Goal: Information Seeking & Learning: Learn about a topic

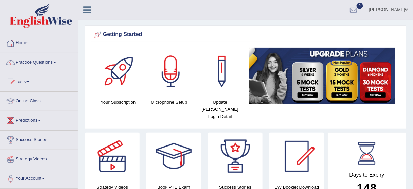
click at [269, 28] on div "Getting Started Your Subscription Microphone Setup Update Pearson Login Detail ×" at bounding box center [246, 77] width 322 height 104
click at [35, 63] on link "Practice Questions" at bounding box center [38, 61] width 77 height 17
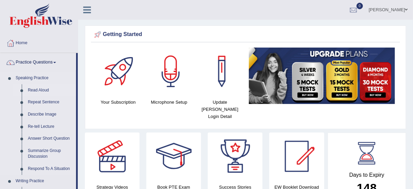
click at [41, 87] on link "Read Aloud" at bounding box center [50, 90] width 51 height 12
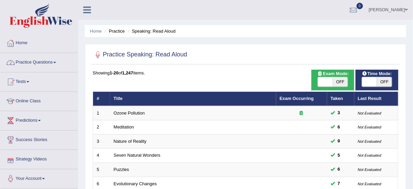
click at [362, 85] on div "ON OFF" at bounding box center [377, 82] width 36 height 10
click at [365, 84] on span at bounding box center [369, 82] width 15 height 10
checkbox input "true"
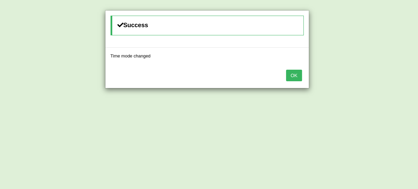
click at [287, 76] on button "OK" at bounding box center [294, 76] width 16 height 12
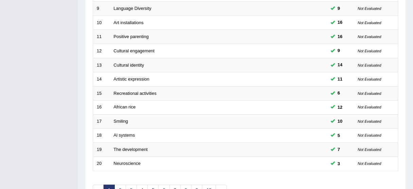
scroll to position [258, 0]
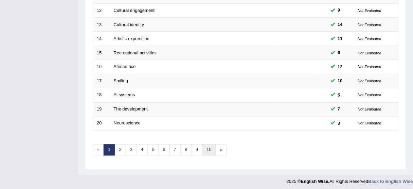
click at [209, 147] on link "10" at bounding box center [209, 149] width 14 height 11
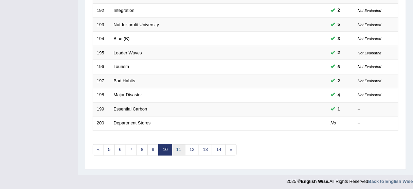
click at [177, 146] on link "11" at bounding box center [179, 149] width 14 height 11
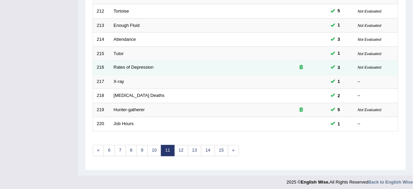
scroll to position [258, 0]
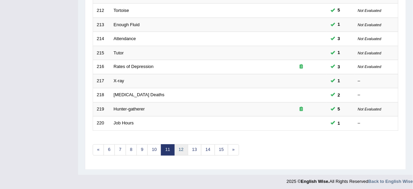
click at [181, 148] on link "12" at bounding box center [181, 149] width 14 height 11
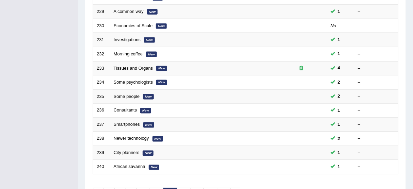
scroll to position [258, 0]
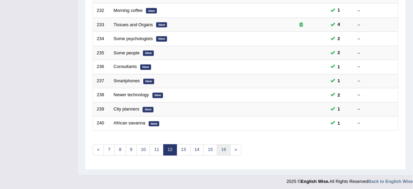
click at [224, 147] on link "16" at bounding box center [224, 149] width 14 height 11
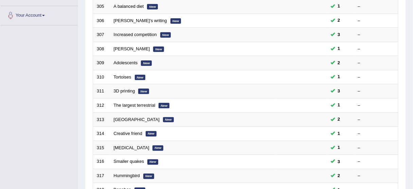
scroll to position [258, 0]
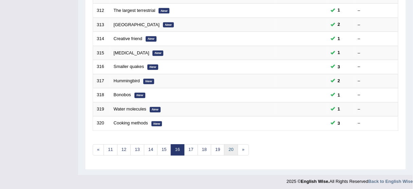
click at [225, 148] on link "20" at bounding box center [231, 149] width 14 height 11
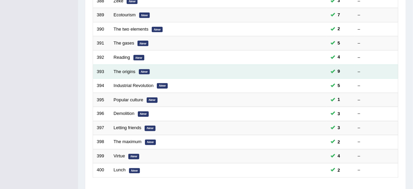
scroll to position [258, 0]
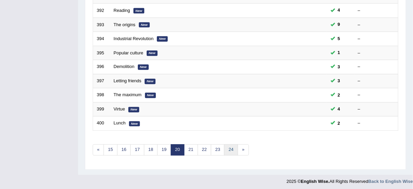
click at [230, 146] on link "24" at bounding box center [231, 149] width 14 height 11
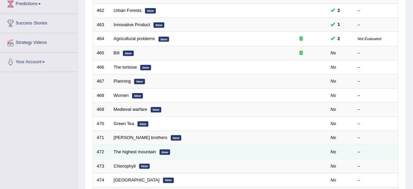
scroll to position [136, 0]
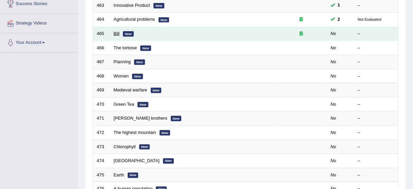
click at [117, 32] on link "Bill" at bounding box center [117, 33] width 6 height 5
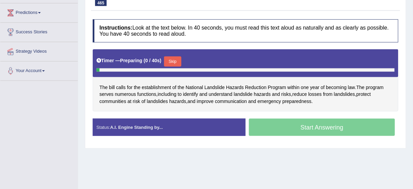
scroll to position [109, 0]
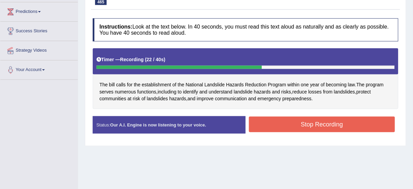
click at [296, 124] on button "Stop Recording" at bounding box center [322, 125] width 146 height 16
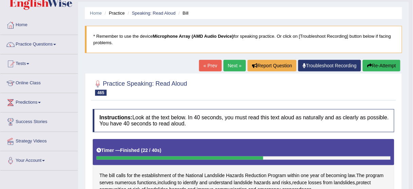
scroll to position [15, 0]
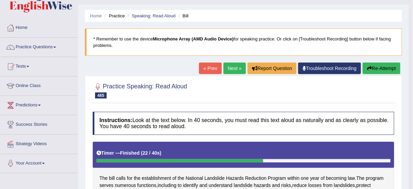
click at [232, 65] on link "Next »" at bounding box center [235, 69] width 22 height 12
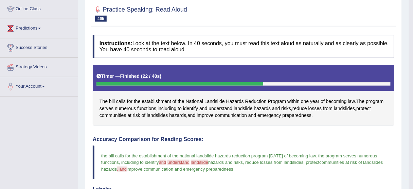
scroll to position [97, 0]
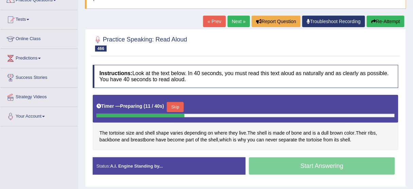
scroll to position [27, 0]
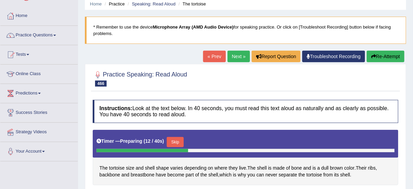
click at [212, 56] on link "« Prev" at bounding box center [214, 57] width 22 height 12
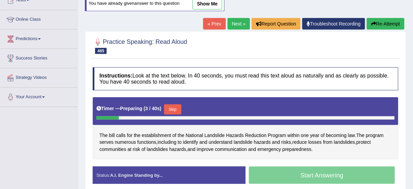
scroll to position [109, 0]
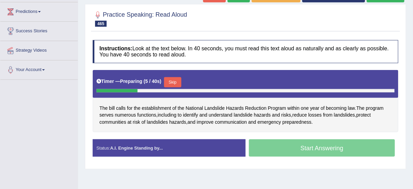
click at [178, 84] on button "Skip" at bounding box center [172, 82] width 17 height 10
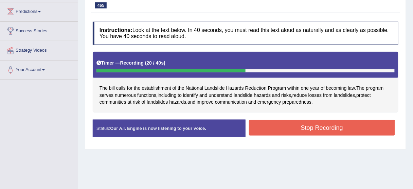
click at [295, 124] on button "Stop Recording" at bounding box center [322, 128] width 146 height 16
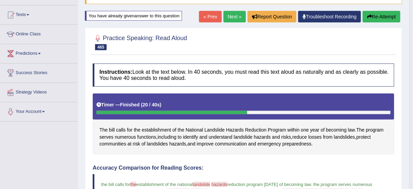
scroll to position [54, 0]
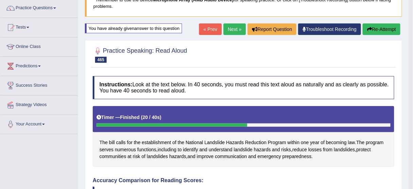
click at [231, 32] on link "Next »" at bounding box center [235, 29] width 22 height 12
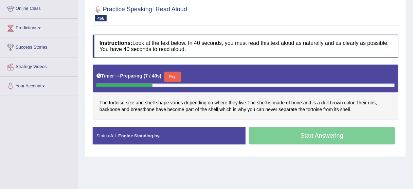
scroll to position [109, 0]
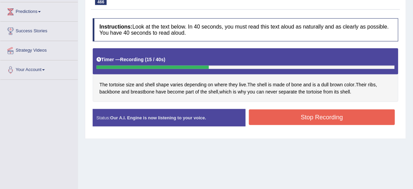
click at [316, 118] on button "Stop Recording" at bounding box center [322, 117] width 146 height 16
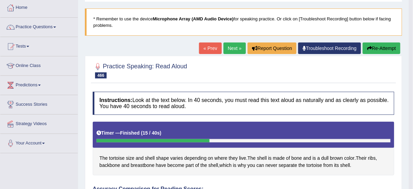
scroll to position [27, 0]
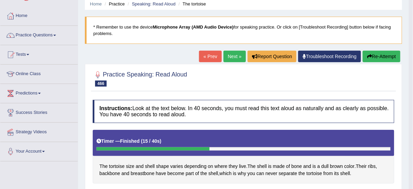
click at [378, 58] on button "Re-Attempt" at bounding box center [382, 57] width 38 height 12
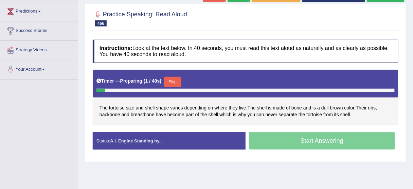
scroll to position [136, 0]
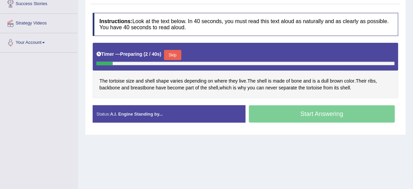
click at [176, 54] on button "Skip" at bounding box center [172, 55] width 17 height 10
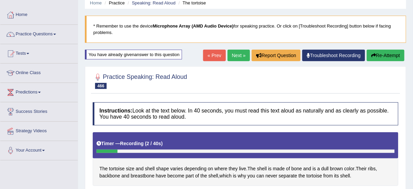
scroll to position [27, 0]
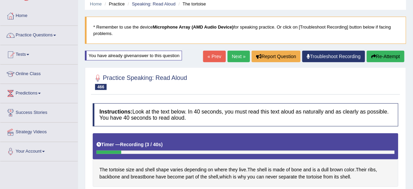
click at [386, 56] on button "Re-Attempt" at bounding box center [386, 57] width 38 height 12
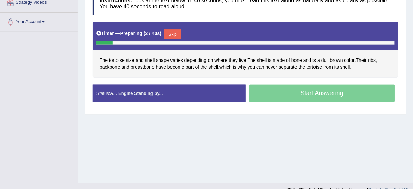
scroll to position [163, 0]
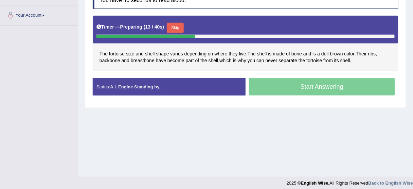
click at [178, 26] on button "Skip" at bounding box center [175, 28] width 17 height 10
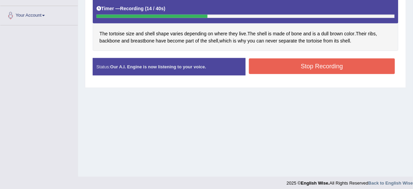
click at [324, 66] on button "Stop Recording" at bounding box center [322, 66] width 146 height 16
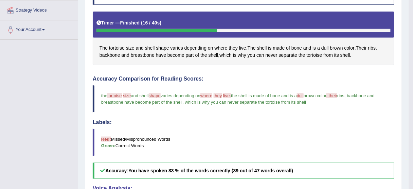
scroll to position [72, 0]
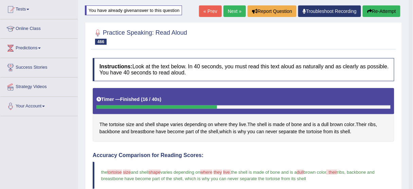
click at [232, 11] on link "Next »" at bounding box center [235, 11] width 22 height 12
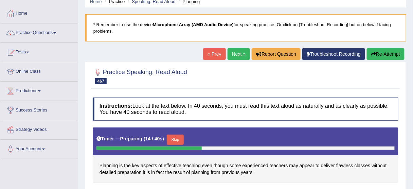
scroll to position [82, 0]
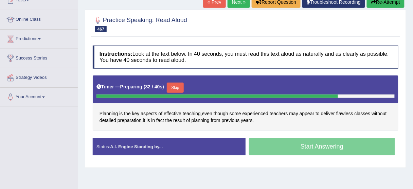
click at [179, 86] on button "Skip" at bounding box center [175, 88] width 17 height 10
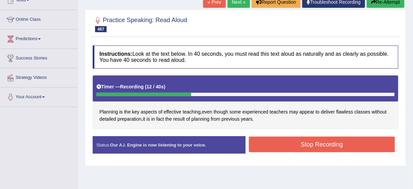
click at [274, 142] on button "Stop Recording" at bounding box center [322, 145] width 146 height 16
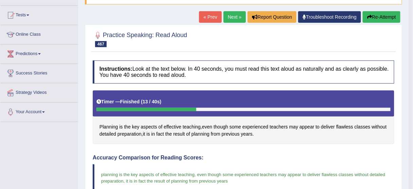
scroll to position [54, 0]
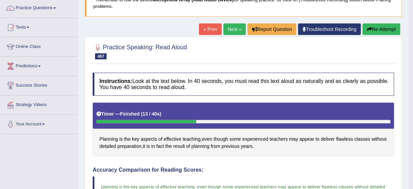
click at [383, 29] on button "Re-Attempt" at bounding box center [382, 29] width 38 height 12
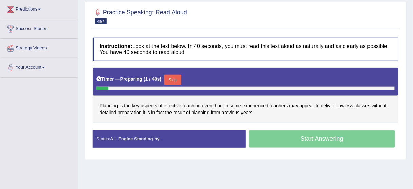
click at [175, 80] on button "Skip" at bounding box center [172, 80] width 17 height 10
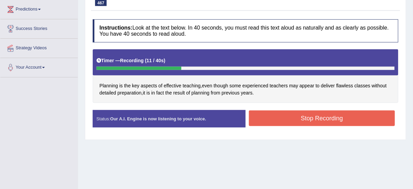
click at [284, 118] on button "Stop Recording" at bounding box center [322, 118] width 146 height 16
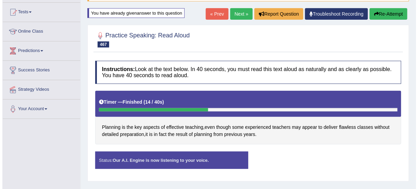
scroll to position [57, 0]
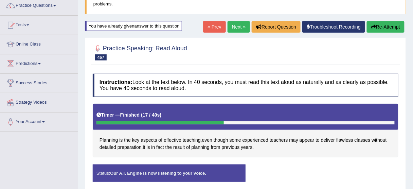
click at [233, 26] on link "Next »" at bounding box center [239, 27] width 22 height 12
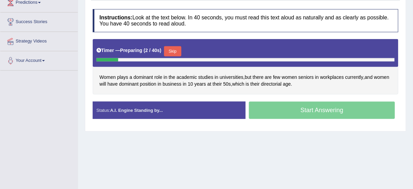
scroll to position [109, 0]
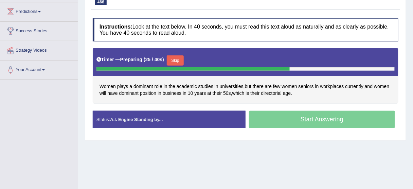
click at [181, 60] on button "Skip" at bounding box center [175, 60] width 17 height 10
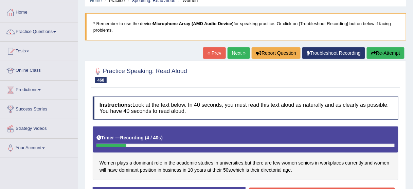
scroll to position [27, 0]
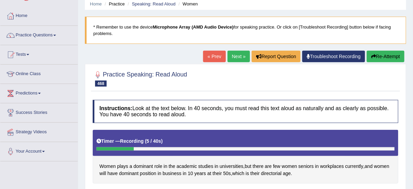
click at [381, 52] on button "Re-Attempt" at bounding box center [386, 57] width 38 height 12
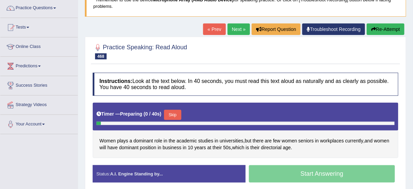
scroll to position [136, 0]
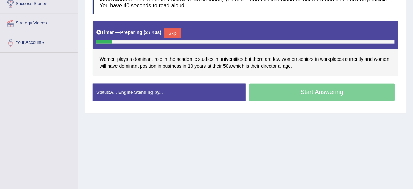
click at [176, 29] on button "Skip" at bounding box center [172, 33] width 17 height 10
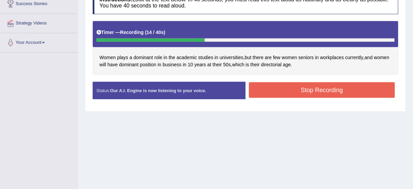
click at [291, 93] on button "Stop Recording" at bounding box center [322, 90] width 146 height 16
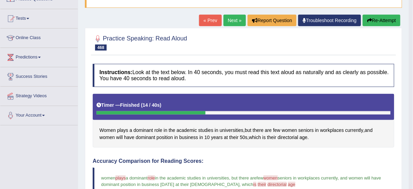
scroll to position [54, 0]
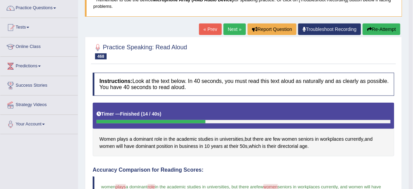
click at [380, 24] on button "Re-Attempt" at bounding box center [382, 29] width 38 height 12
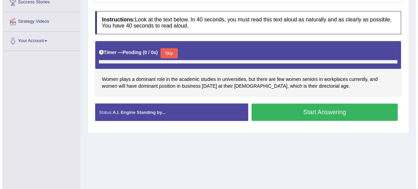
scroll to position [138, 0]
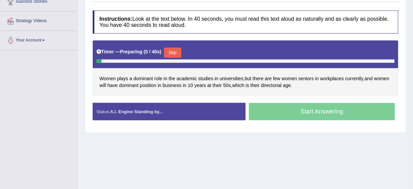
click at [175, 50] on button "Skip" at bounding box center [172, 53] width 17 height 10
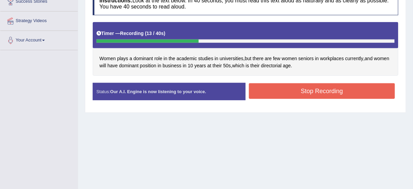
click at [306, 95] on button "Stop Recording" at bounding box center [322, 91] width 146 height 16
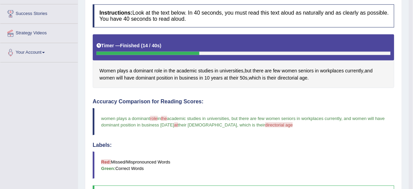
scroll to position [45, 0]
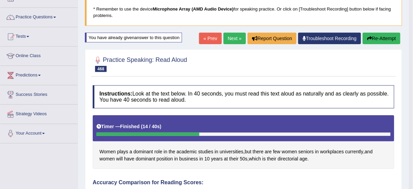
click at [233, 38] on link "Next »" at bounding box center [235, 39] width 22 height 12
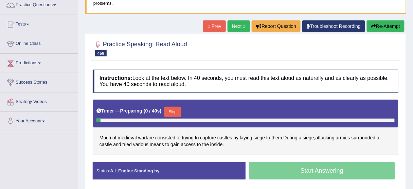
scroll to position [82, 0]
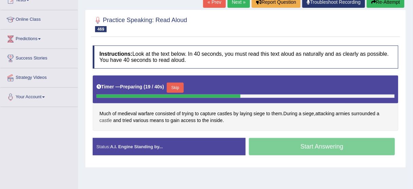
click at [104, 121] on span "castle" at bounding box center [106, 120] width 13 height 7
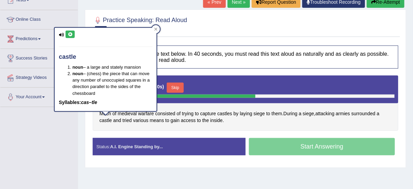
click at [70, 33] on icon at bounding box center [70, 34] width 5 height 4
click at [71, 35] on icon at bounding box center [70, 34] width 5 height 4
click at [155, 29] on icon at bounding box center [155, 29] width 3 height 3
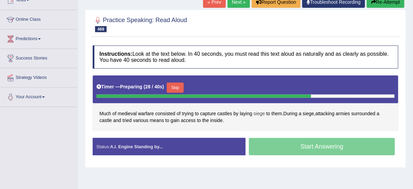
click at [261, 112] on span "siege" at bounding box center [259, 113] width 11 height 7
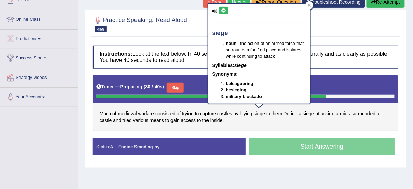
click at [224, 11] on icon at bounding box center [223, 10] width 5 height 4
click at [309, 5] on icon at bounding box center [309, 5] width 3 height 3
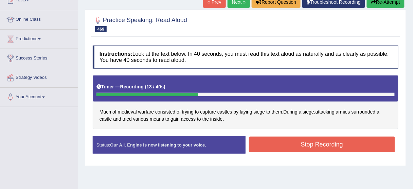
click at [292, 146] on button "Stop Recording" at bounding box center [322, 145] width 146 height 16
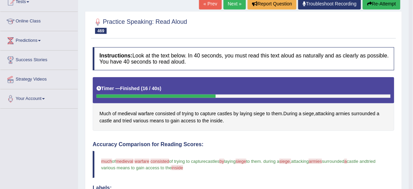
scroll to position [0, 0]
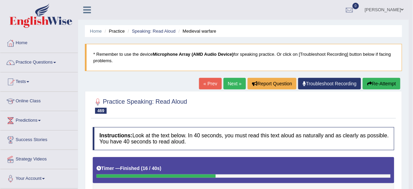
click at [382, 83] on button "Re-Attempt" at bounding box center [382, 84] width 38 height 12
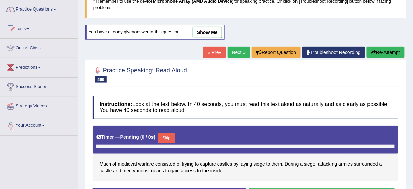
scroll to position [82, 0]
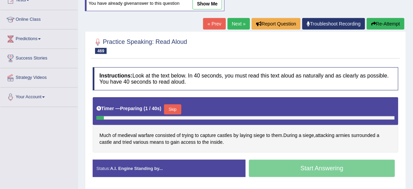
click at [177, 106] on button "Skip" at bounding box center [172, 109] width 17 height 10
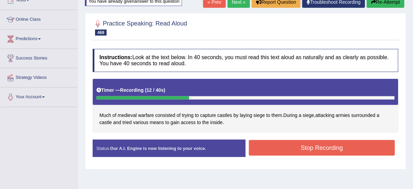
click at [292, 150] on button "Stop Recording" at bounding box center [322, 148] width 146 height 16
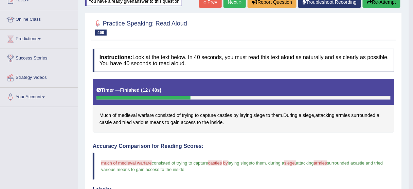
click at [381, 4] on button "Re-Attempt" at bounding box center [382, 2] width 38 height 12
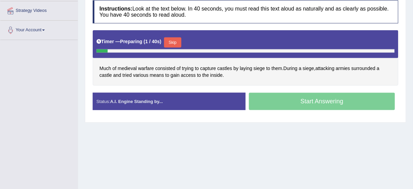
click at [173, 40] on button "Skip" at bounding box center [172, 42] width 17 height 10
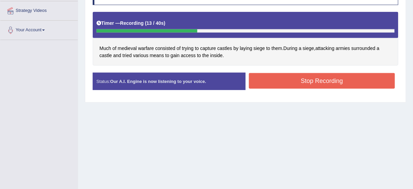
click at [265, 75] on button "Stop Recording" at bounding box center [322, 81] width 146 height 16
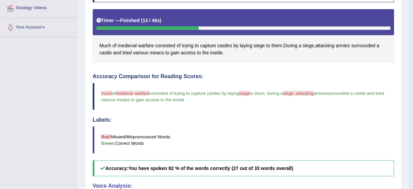
scroll to position [121, 0]
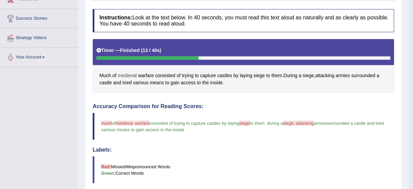
click at [132, 75] on span "medieval" at bounding box center [127, 75] width 19 height 7
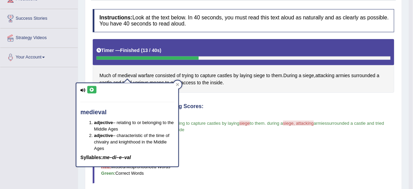
click at [92, 90] on icon at bounding box center [91, 90] width 5 height 4
click at [176, 85] on icon at bounding box center [177, 84] width 3 height 3
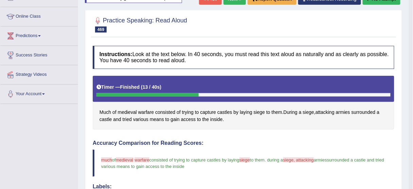
scroll to position [67, 0]
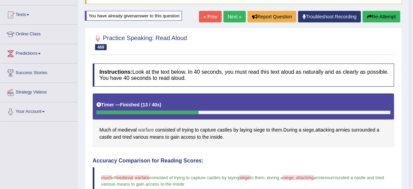
click at [144, 129] on span "warfare" at bounding box center [146, 129] width 16 height 7
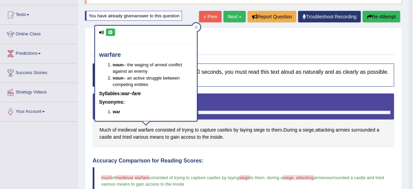
click at [111, 31] on icon at bounding box center [110, 32] width 5 height 4
click at [113, 32] on icon at bounding box center [110, 32] width 5 height 4
click at [197, 26] on icon at bounding box center [196, 26] width 3 height 3
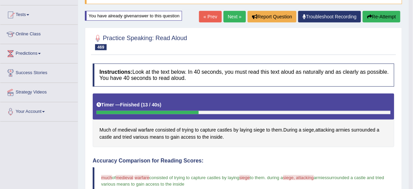
click at [380, 13] on button "Re-Attempt" at bounding box center [382, 17] width 38 height 12
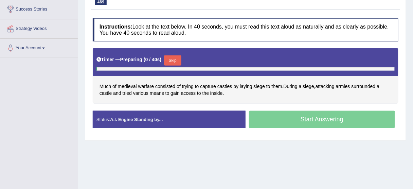
scroll to position [131, 0]
click at [175, 58] on button "Skip" at bounding box center [172, 60] width 17 height 10
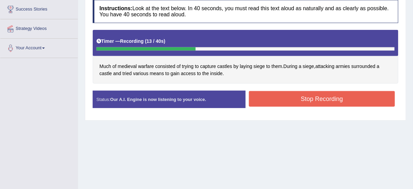
click at [314, 95] on button "Stop Recording" at bounding box center [322, 99] width 146 height 16
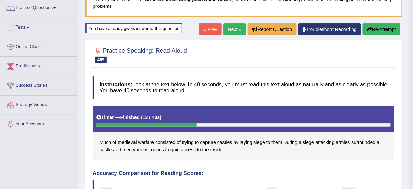
scroll to position [22, 0]
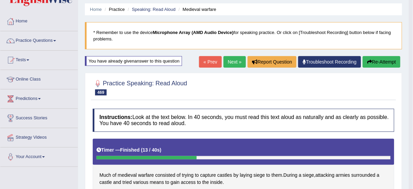
click at [379, 60] on button "Re-Attempt" at bounding box center [382, 62] width 38 height 12
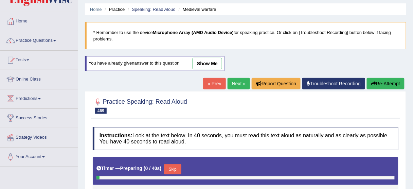
click at [233, 83] on link "Next »" at bounding box center [239, 84] width 22 height 12
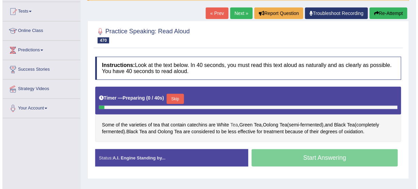
scroll to position [82, 0]
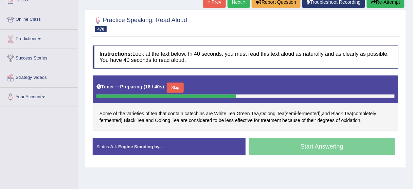
click at [179, 85] on button "Skip" at bounding box center [175, 88] width 17 height 10
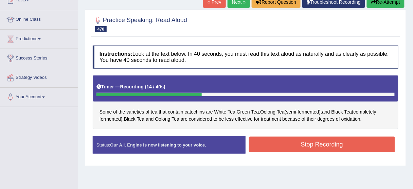
click at [325, 147] on button "Stop Recording" at bounding box center [322, 145] width 146 height 16
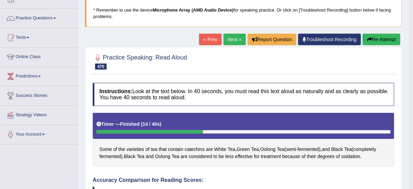
scroll to position [0, 0]
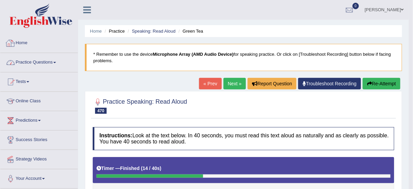
click at [45, 65] on link "Practice Questions" at bounding box center [38, 61] width 77 height 17
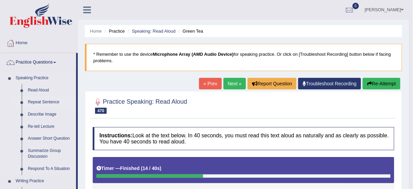
click at [49, 102] on link "Repeat Sentence" at bounding box center [50, 102] width 51 height 12
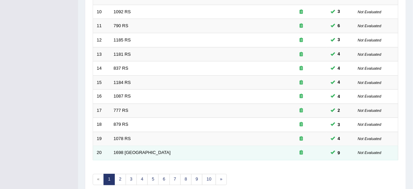
scroll to position [258, 0]
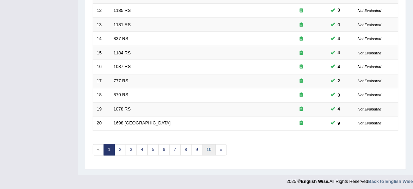
click at [206, 146] on link "10" at bounding box center [209, 149] width 14 height 11
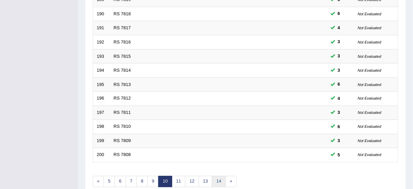
scroll to position [258, 0]
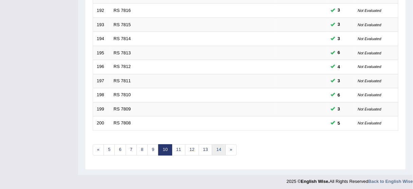
click at [216, 147] on link "14" at bounding box center [219, 149] width 14 height 11
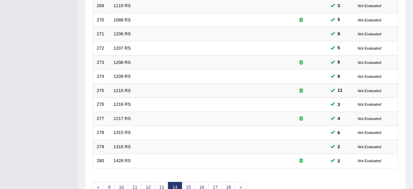
scroll to position [258, 0]
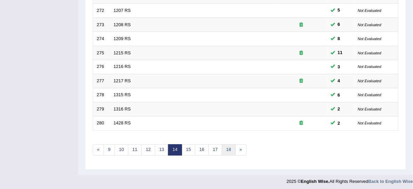
click at [223, 146] on link "18" at bounding box center [229, 149] width 14 height 11
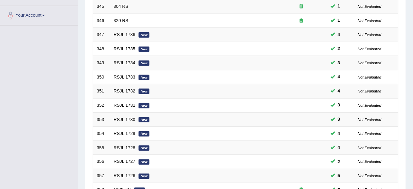
scroll to position [258, 0]
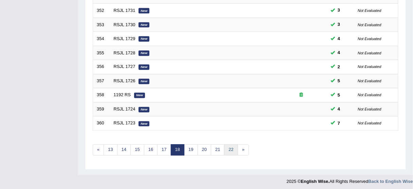
click at [228, 146] on link "22" at bounding box center [231, 149] width 14 height 11
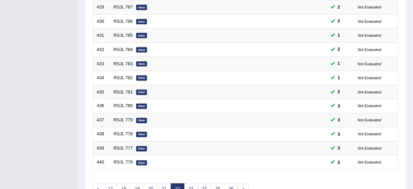
scroll to position [258, 0]
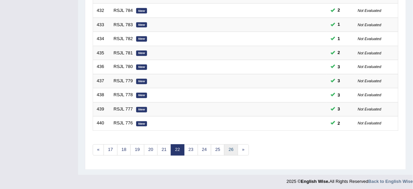
click at [228, 146] on link "26" at bounding box center [231, 149] width 14 height 11
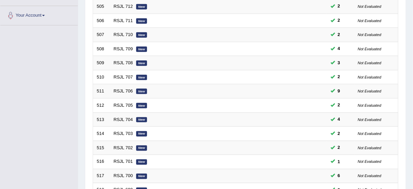
scroll to position [258, 0]
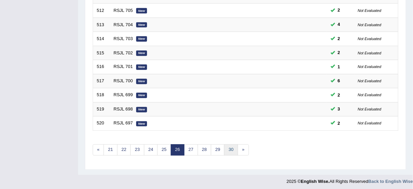
click at [228, 146] on link "30" at bounding box center [231, 149] width 14 height 11
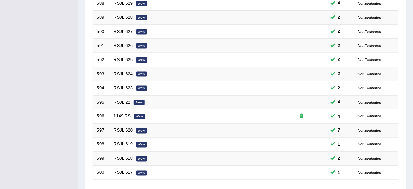
scroll to position [258, 0]
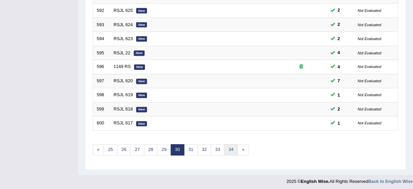
click at [228, 146] on link "34" at bounding box center [231, 149] width 14 height 11
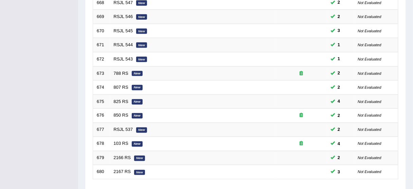
scroll to position [258, 0]
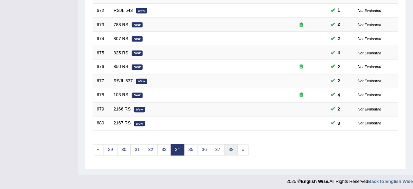
click at [228, 146] on link "38" at bounding box center [231, 149] width 14 height 11
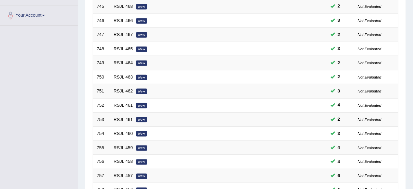
scroll to position [258, 0]
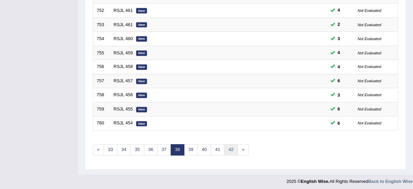
click at [228, 146] on link "42" at bounding box center [231, 149] width 14 height 11
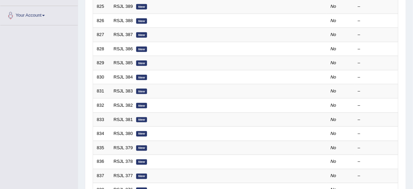
scroll to position [258, 0]
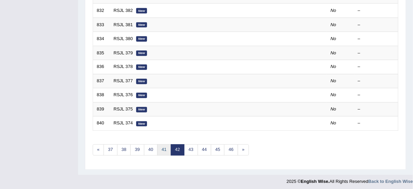
click at [163, 146] on link "41" at bounding box center [164, 149] width 14 height 11
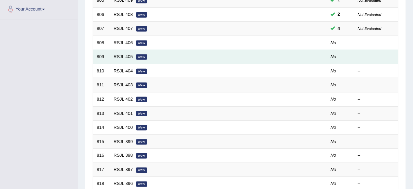
scroll to position [136, 0]
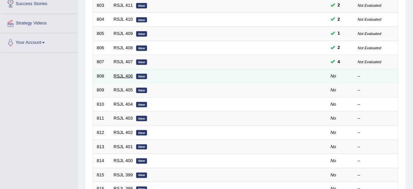
click at [126, 75] on link "RSJL 406" at bounding box center [123, 75] width 19 height 5
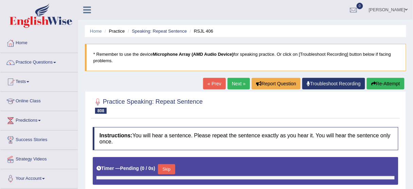
type input "0.85"
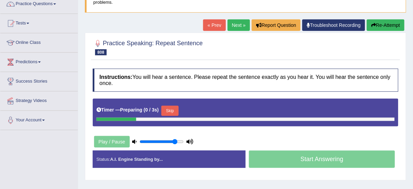
scroll to position [82, 0]
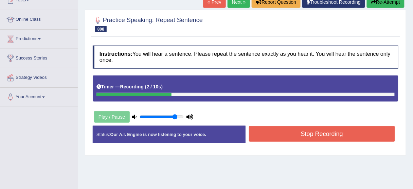
click at [264, 21] on div at bounding box center [246, 24] width 306 height 21
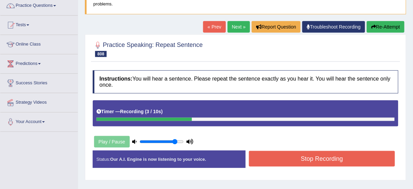
scroll to position [27, 0]
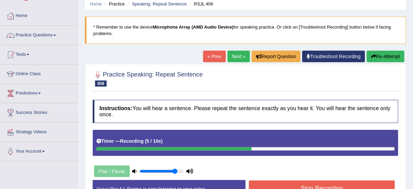
click at [393, 53] on button "Re-Attempt" at bounding box center [386, 57] width 38 height 12
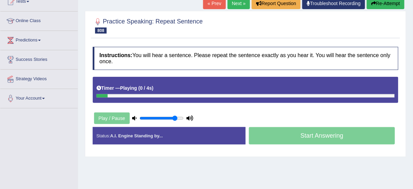
scroll to position [82, 0]
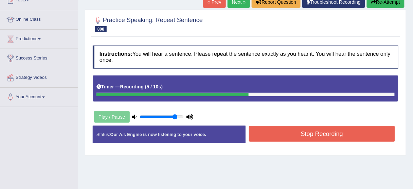
click at [320, 134] on button "Stop Recording" at bounding box center [322, 134] width 146 height 16
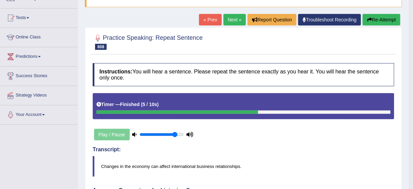
scroll to position [54, 0]
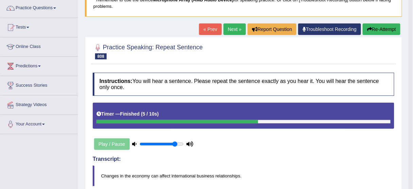
click at [383, 30] on button "Re-Attempt" at bounding box center [382, 29] width 38 height 12
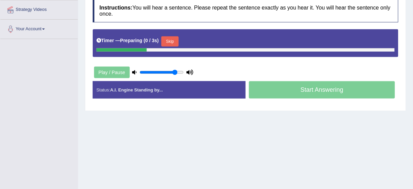
scroll to position [166, 0]
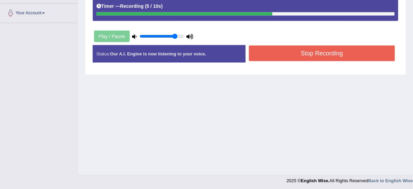
click at [266, 54] on button "Stop Recording" at bounding box center [322, 54] width 146 height 16
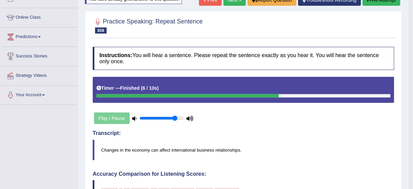
scroll to position [30, 0]
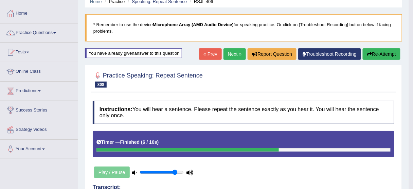
click at [227, 55] on link "Next »" at bounding box center [235, 54] width 22 height 12
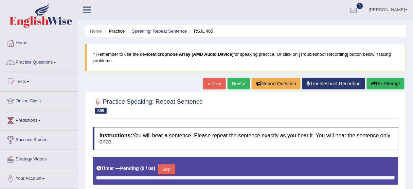
type input "0.85"
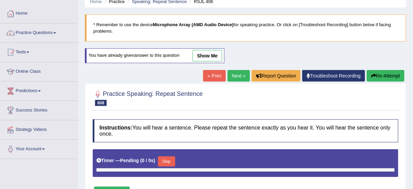
type input "0.85"
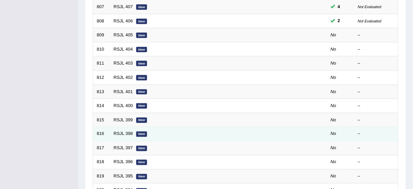
scroll to position [190, 0]
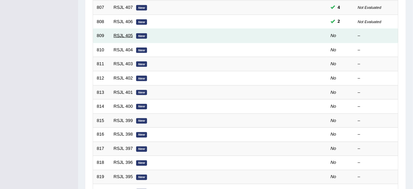
click at [125, 33] on link "RSJL 405" at bounding box center [123, 35] width 19 height 5
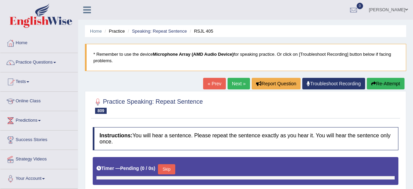
type input "0.85"
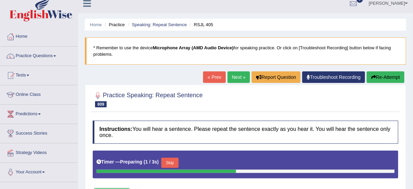
scroll to position [54, 0]
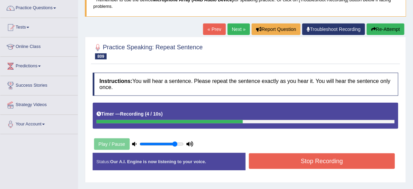
click at [336, 159] on button "Stop Recording" at bounding box center [322, 161] width 146 height 16
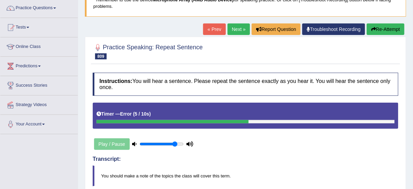
click at [388, 30] on button "Re-Attempt" at bounding box center [386, 29] width 38 height 12
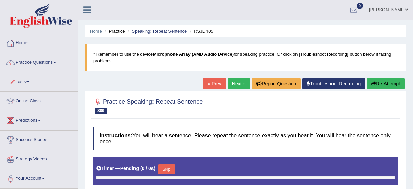
scroll to position [57, 0]
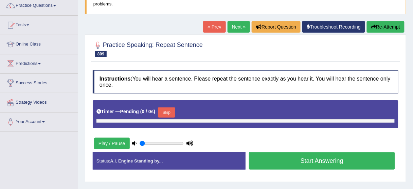
type input "0.85"
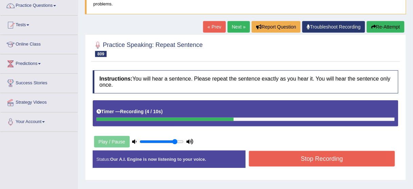
click at [278, 160] on button "Stop Recording" at bounding box center [322, 159] width 146 height 16
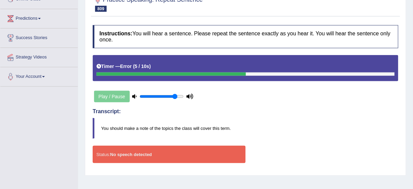
scroll to position [57, 0]
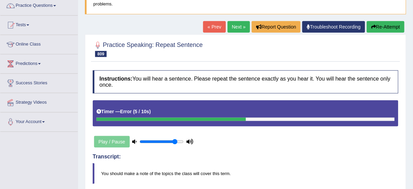
click at [337, 25] on link "Troubleshoot Recording" at bounding box center [333, 27] width 63 height 12
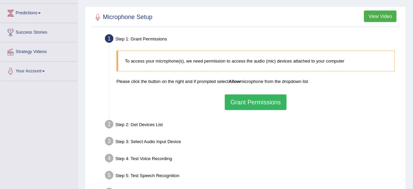
scroll to position [109, 0]
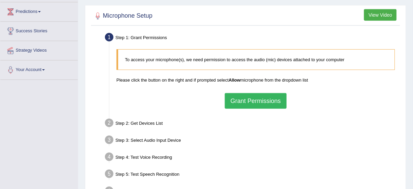
click at [257, 103] on button "Grant Permissions" at bounding box center [256, 101] width 62 height 16
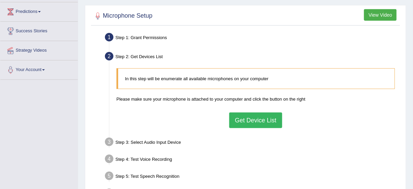
click at [247, 121] on button "Get Device List" at bounding box center [255, 120] width 53 height 16
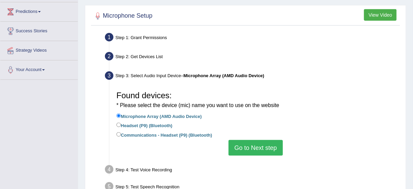
click at [253, 148] on button "Go to Next step" at bounding box center [256, 148] width 54 height 16
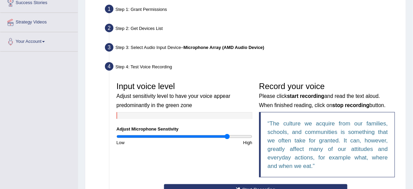
scroll to position [163, 0]
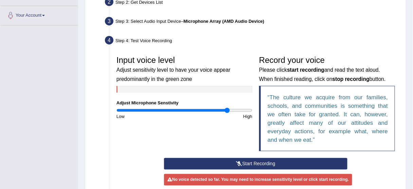
click at [251, 163] on button "Start Recording" at bounding box center [256, 164] width 184 height 12
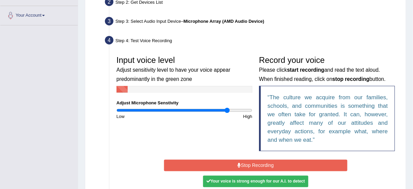
click at [251, 163] on button "Stop Recording" at bounding box center [256, 166] width 184 height 12
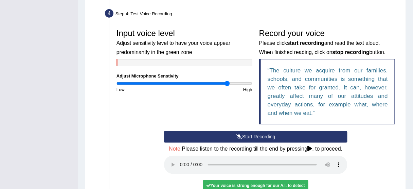
scroll to position [245, 0]
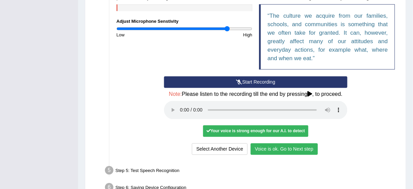
click at [290, 147] on button "Voice is ok. Go to Next step" at bounding box center [284, 149] width 67 height 12
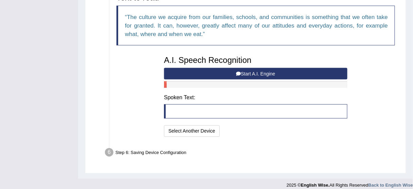
click at [272, 72] on button "Start A.I. Engine" at bounding box center [256, 74] width 184 height 12
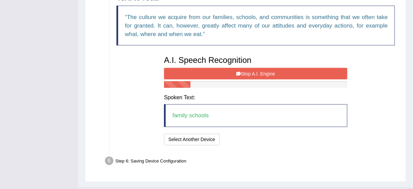
click at [258, 71] on button "Stop A.I. Engine" at bounding box center [256, 74] width 184 height 12
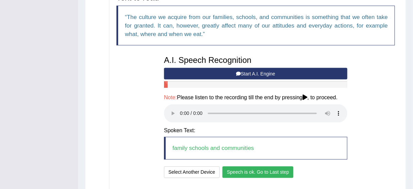
click at [267, 170] on button "Speech is ok. Go to Last step" at bounding box center [258, 173] width 71 height 12
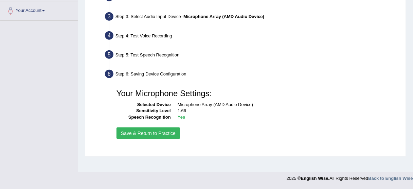
scroll to position [168, 0]
click at [165, 133] on button "Save & Return to Practice" at bounding box center [149, 133] width 64 height 12
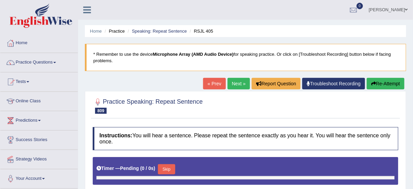
type input "0.85"
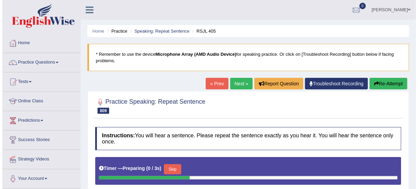
scroll to position [54, 0]
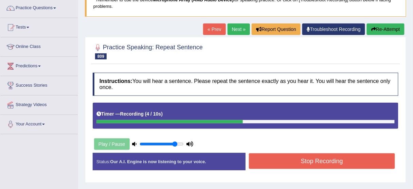
click at [293, 161] on button "Stop Recording" at bounding box center [322, 161] width 146 height 16
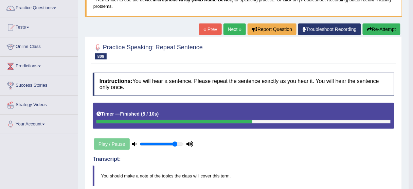
click at [377, 30] on button "Re-Attempt" at bounding box center [382, 29] width 38 height 12
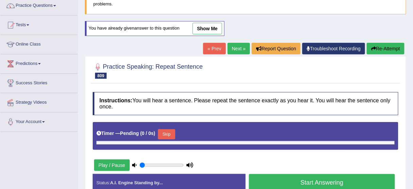
type input "0.85"
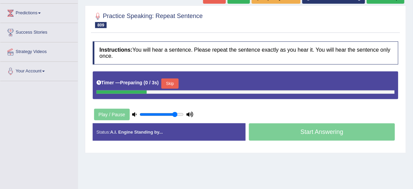
scroll to position [111, 0]
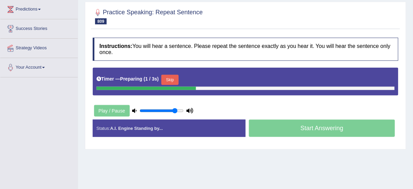
click at [171, 81] on button "Skip" at bounding box center [169, 80] width 17 height 10
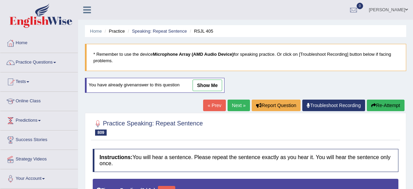
scroll to position [114, 0]
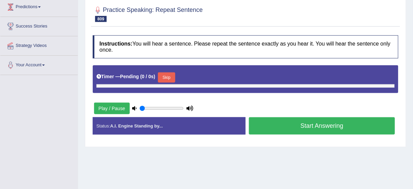
type input "0.85"
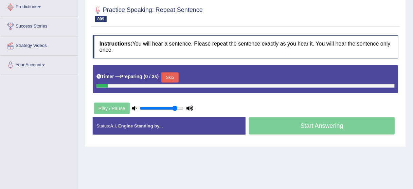
scroll to position [5, 0]
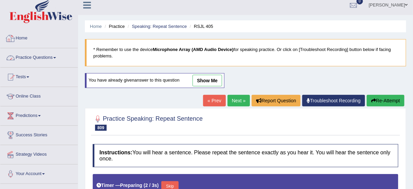
click at [46, 53] on link "Practice Questions" at bounding box center [38, 56] width 77 height 17
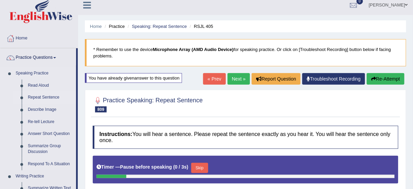
click at [45, 98] on link "Repeat Sentence" at bounding box center [50, 97] width 51 height 12
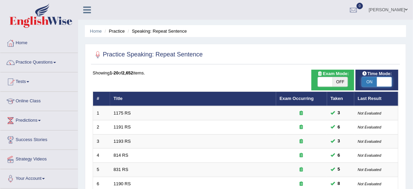
click at [385, 83] on span at bounding box center [384, 82] width 15 height 10
checkbox input "false"
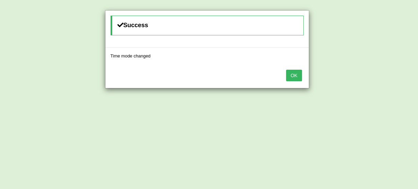
click at [292, 75] on button "OK" at bounding box center [294, 76] width 16 height 12
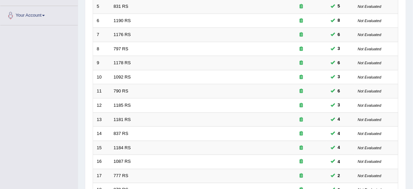
scroll to position [258, 0]
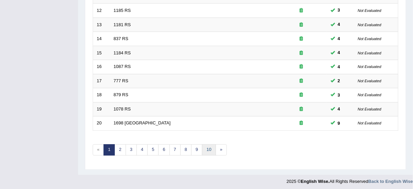
click at [206, 145] on link "10" at bounding box center [209, 149] width 14 height 11
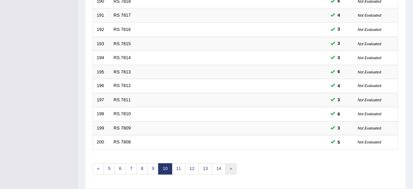
scroll to position [258, 0]
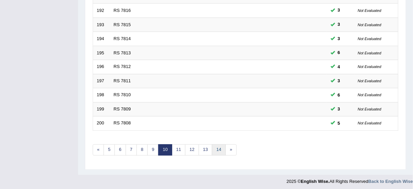
click at [222, 147] on link "14" at bounding box center [219, 149] width 14 height 11
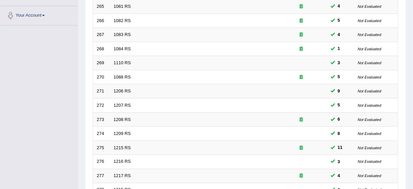
scroll to position [258, 0]
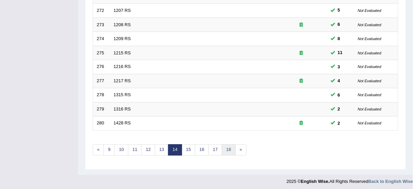
click at [228, 147] on link "18" at bounding box center [229, 149] width 14 height 11
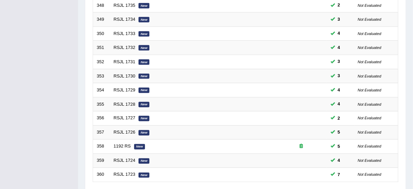
scroll to position [258, 0]
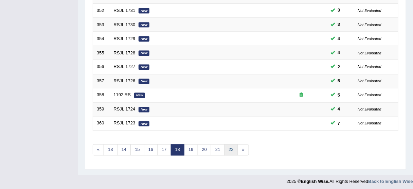
click at [231, 147] on link "22" at bounding box center [231, 149] width 14 height 11
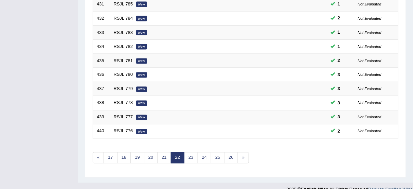
scroll to position [258, 0]
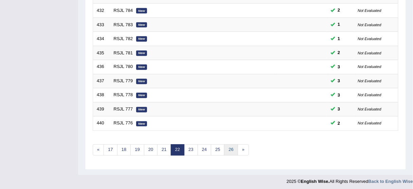
click at [231, 147] on link "26" at bounding box center [231, 149] width 14 height 11
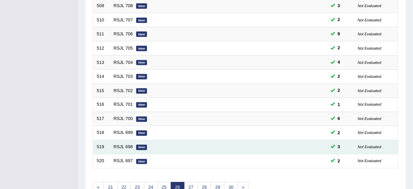
scroll to position [258, 0]
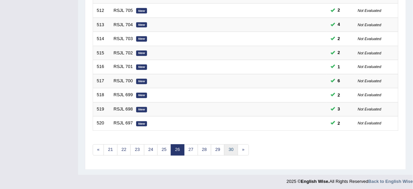
click at [229, 146] on link "30" at bounding box center [231, 149] width 14 height 11
click at [230, 148] on link "34" at bounding box center [231, 149] width 14 height 11
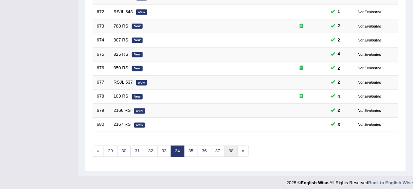
scroll to position [258, 0]
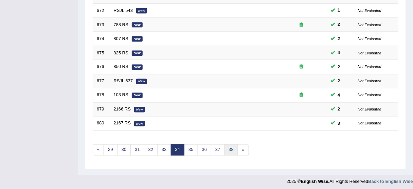
click at [233, 145] on link "38" at bounding box center [231, 149] width 14 height 11
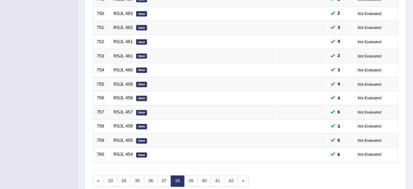
scroll to position [258, 0]
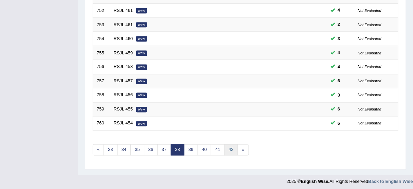
click at [230, 145] on link "42" at bounding box center [231, 149] width 14 height 11
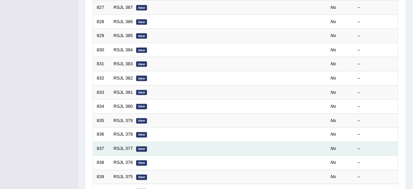
scroll to position [258, 0]
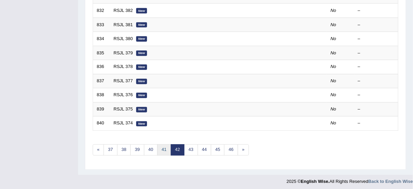
click at [161, 147] on link "41" at bounding box center [164, 149] width 14 height 11
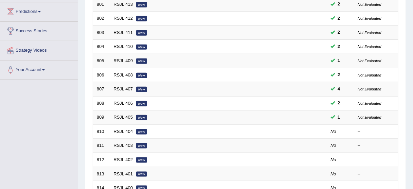
scroll to position [136, 0]
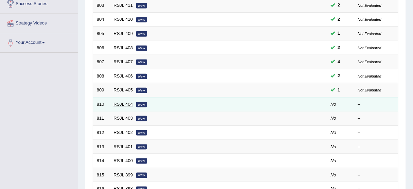
click at [120, 103] on link "RSJL 404" at bounding box center [123, 104] width 19 height 5
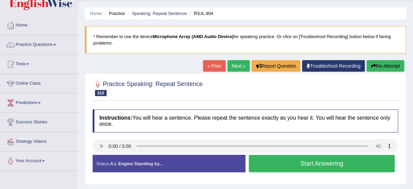
scroll to position [27, 0]
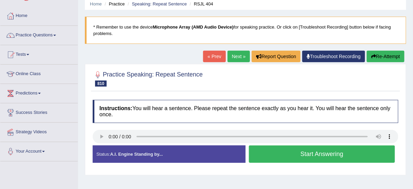
click at [275, 158] on button "Start Answering" at bounding box center [322, 153] width 146 height 17
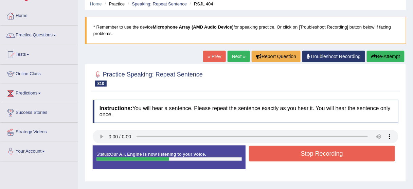
click at [277, 157] on button "Stop Recording" at bounding box center [322, 154] width 146 height 16
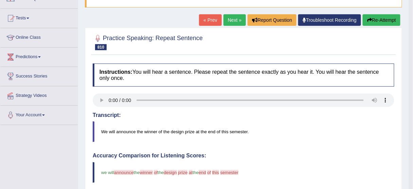
scroll to position [54, 0]
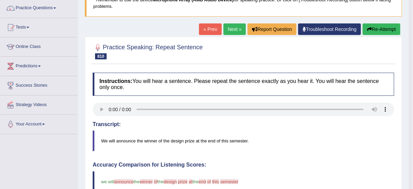
click at [387, 28] on button "Re-Attempt" at bounding box center [382, 29] width 38 height 12
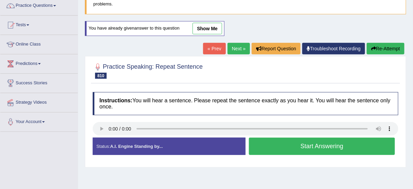
click at [301, 150] on button "Start Answering" at bounding box center [322, 146] width 146 height 17
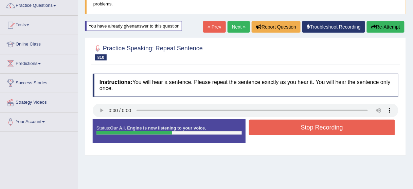
click at [303, 127] on button "Stop Recording" at bounding box center [322, 128] width 146 height 16
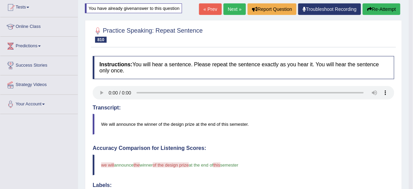
scroll to position [30, 0]
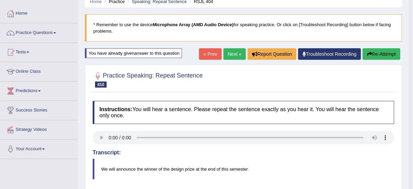
click at [375, 52] on button "Re-Attempt" at bounding box center [382, 54] width 38 height 12
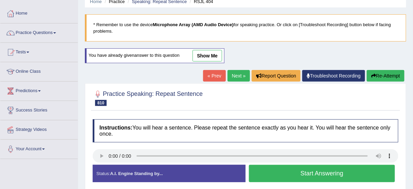
click at [270, 176] on button "Start Answering" at bounding box center [322, 173] width 146 height 17
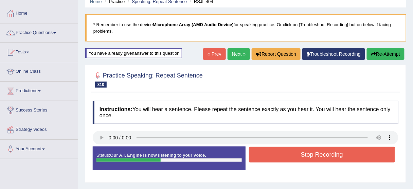
click at [285, 158] on button "Stop Recording" at bounding box center [322, 155] width 146 height 16
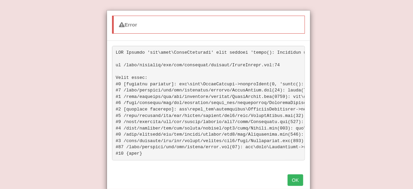
scroll to position [111, 0]
click at [294, 182] on button "OK" at bounding box center [296, 180] width 16 height 12
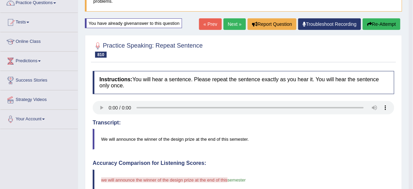
scroll to position [28, 0]
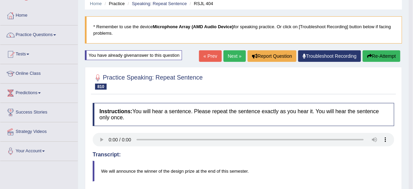
click at [232, 55] on link "Next »" at bounding box center [235, 56] width 22 height 12
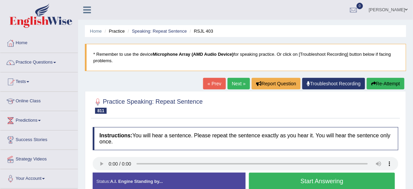
click at [313, 183] on button "Start Answering" at bounding box center [322, 181] width 146 height 17
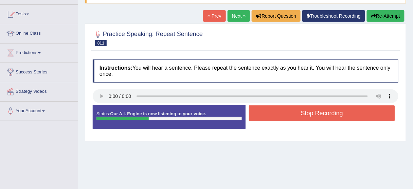
scroll to position [82, 0]
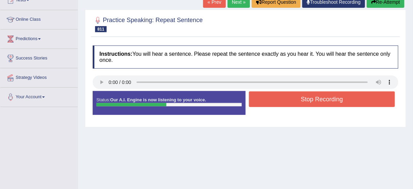
click at [313, 98] on button "Stop Recording" at bounding box center [322, 99] width 146 height 16
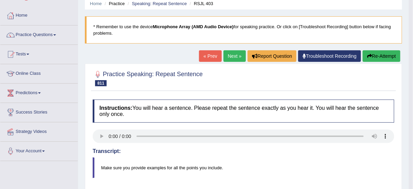
scroll to position [27, 0]
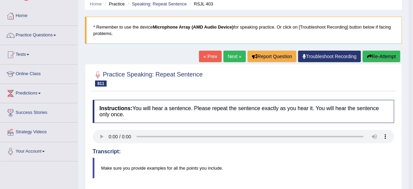
click at [233, 57] on link "Next »" at bounding box center [235, 57] width 22 height 12
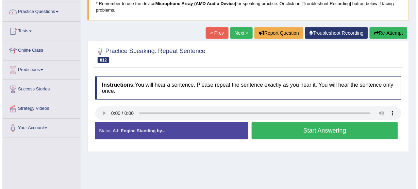
scroll to position [54, 0]
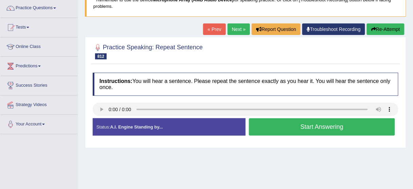
click at [323, 133] on button "Start Answering" at bounding box center [322, 126] width 146 height 17
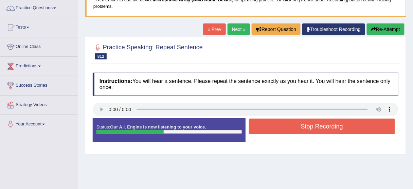
click at [322, 130] on button "Stop Recording" at bounding box center [322, 127] width 146 height 16
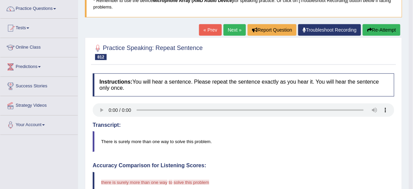
scroll to position [27, 0]
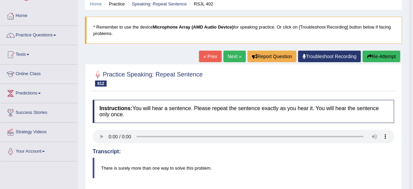
click at [381, 56] on button "Re-Attempt" at bounding box center [382, 57] width 38 height 12
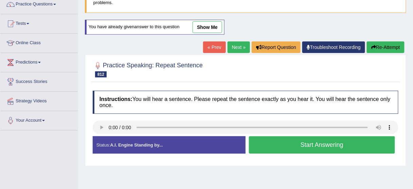
scroll to position [82, 0]
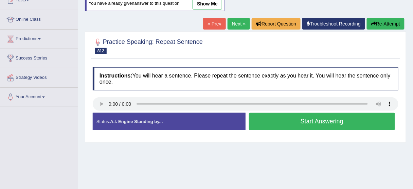
click at [276, 119] on button "Start Answering" at bounding box center [322, 121] width 146 height 17
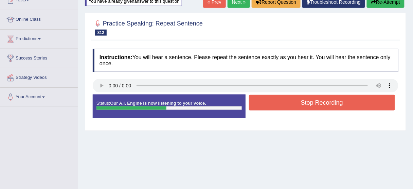
click at [283, 101] on button "Stop Recording" at bounding box center [322, 103] width 146 height 16
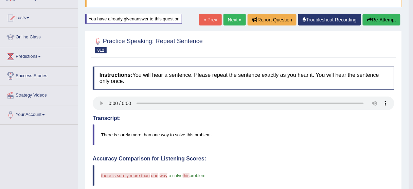
scroll to position [54, 0]
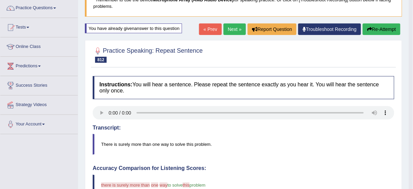
click at [392, 30] on button "Re-Attempt" at bounding box center [382, 29] width 38 height 12
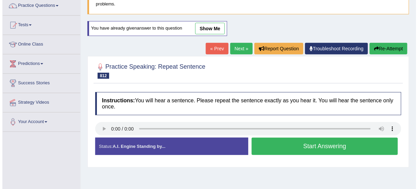
scroll to position [54, 0]
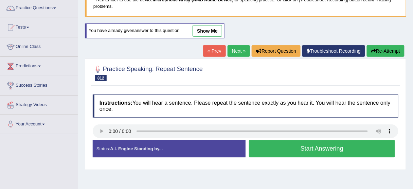
click at [338, 146] on button "Start Answering" at bounding box center [322, 148] width 146 height 17
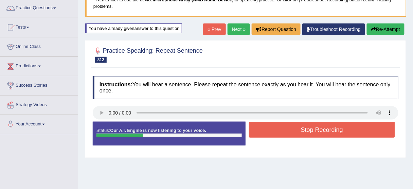
click at [338, 139] on div "Status: Our A.I. Engine is now listening to your voice. Start Answering Stop Re…" at bounding box center [246, 137] width 306 height 31
click at [340, 134] on button "Stop Recording" at bounding box center [322, 130] width 146 height 16
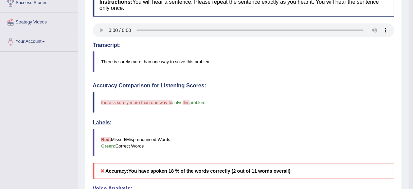
scroll to position [68, 0]
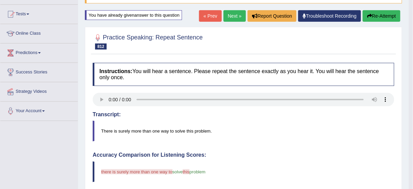
click at [232, 12] on link "Next »" at bounding box center [235, 16] width 22 height 12
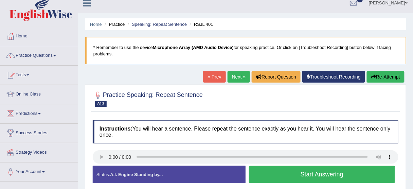
scroll to position [54, 0]
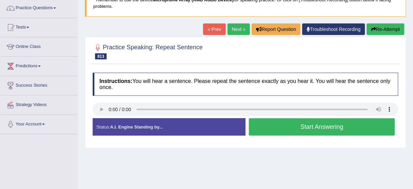
click at [313, 127] on button "Start Answering" at bounding box center [322, 126] width 146 height 17
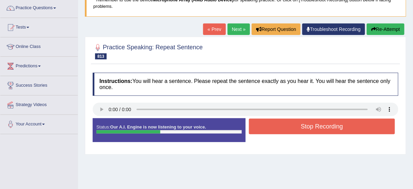
click at [313, 127] on button "Stop Recording" at bounding box center [322, 127] width 146 height 16
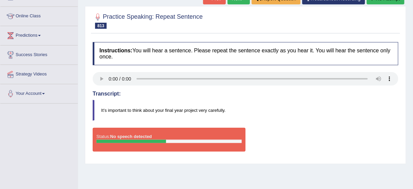
scroll to position [27, 0]
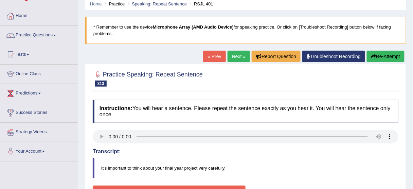
click at [319, 55] on link "Troubleshoot Recording" at bounding box center [333, 57] width 63 height 12
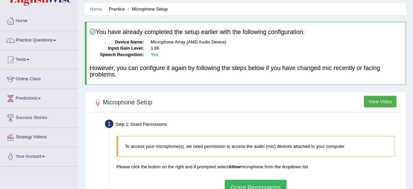
scroll to position [82, 0]
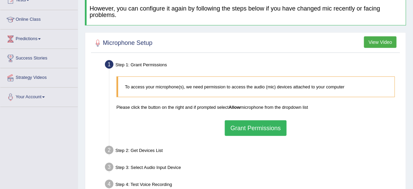
click at [245, 127] on button "Grant Permissions" at bounding box center [256, 128] width 62 height 16
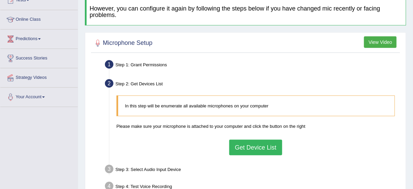
click at [237, 146] on button "Get Device List" at bounding box center [255, 148] width 53 height 16
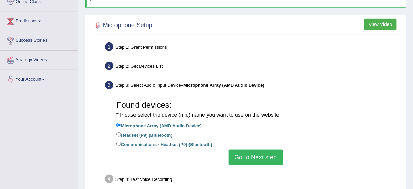
scroll to position [109, 0]
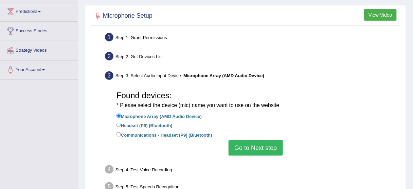
click at [121, 125] on label "Headset (P9) (Bluetooth)" at bounding box center [145, 124] width 56 height 7
click at [121, 125] on input "Headset (P9) (Bluetooth)" at bounding box center [119, 125] width 4 height 4
radio input "true"
click at [264, 148] on button "Go to Next step" at bounding box center [256, 148] width 54 height 16
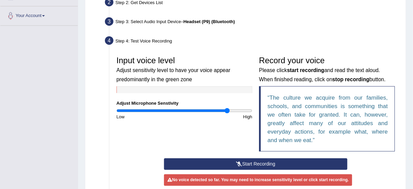
scroll to position [163, 0]
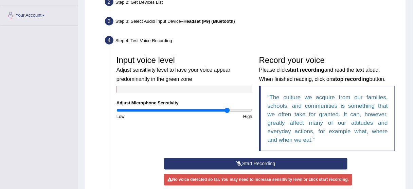
click at [251, 160] on button "Start Recording" at bounding box center [256, 164] width 184 height 12
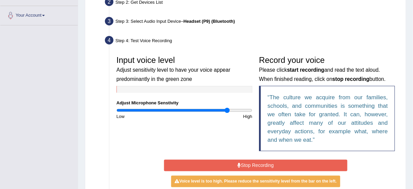
click at [215, 105] on div "Input voice level Adjust sensitivity level to have your voice appear predominan…" at bounding box center [184, 85] width 143 height 67
click at [211, 108] on input "range" at bounding box center [185, 110] width 136 height 5
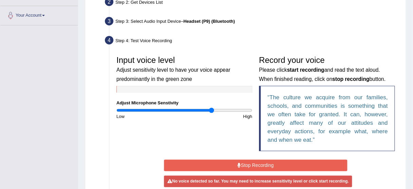
click at [257, 162] on button "Stop Recording" at bounding box center [256, 166] width 184 height 12
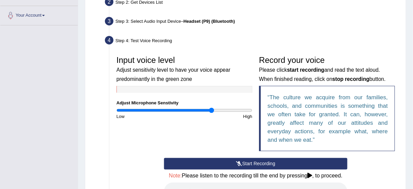
click at [257, 162] on button "Start Recording" at bounding box center [256, 164] width 184 height 12
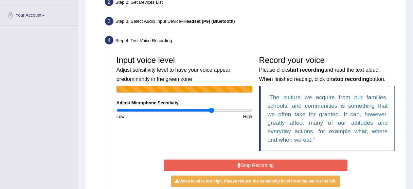
scroll to position [190, 0]
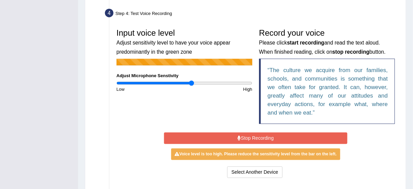
click at [191, 82] on input "range" at bounding box center [185, 83] width 136 height 5
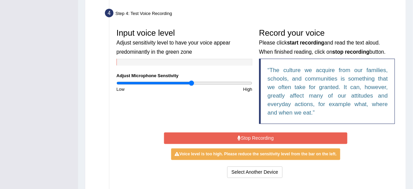
click at [249, 137] on button "Stop Recording" at bounding box center [256, 139] width 184 height 12
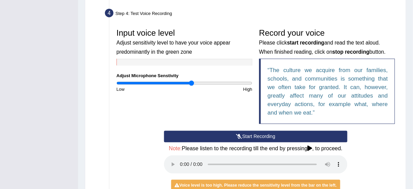
click at [249, 137] on button "Start Recording" at bounding box center [256, 137] width 184 height 12
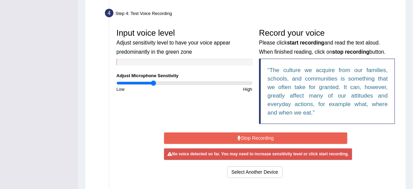
click at [154, 84] on input "range" at bounding box center [185, 83] width 136 height 5
click at [264, 137] on button "Stop Recording" at bounding box center [256, 139] width 184 height 12
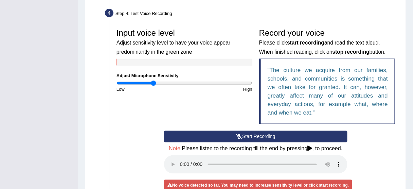
click at [264, 136] on button "Start Recording" at bounding box center [256, 137] width 184 height 12
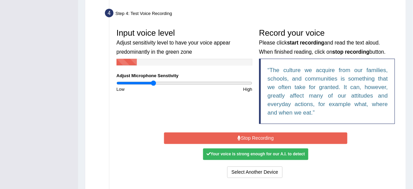
click at [264, 136] on button "Stop Recording" at bounding box center [256, 139] width 184 height 12
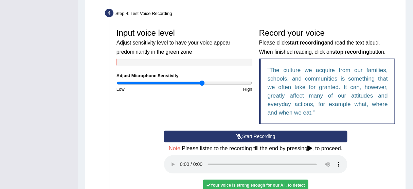
drag, startPoint x: 202, startPoint y: 82, endPoint x: 219, endPoint y: 97, distance: 21.9
click at [203, 82] on input "range" at bounding box center [185, 83] width 136 height 5
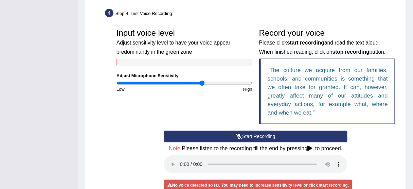
click at [249, 132] on button "Start Recording" at bounding box center [256, 137] width 184 height 12
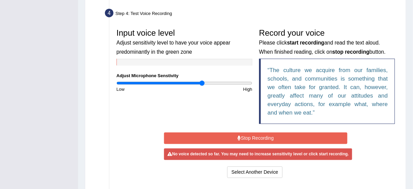
click at [248, 136] on button "Stop Recording" at bounding box center [256, 139] width 184 height 12
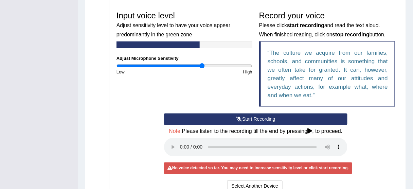
scroll to position [218, 0]
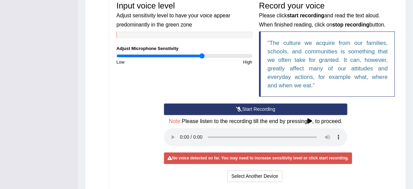
click at [257, 108] on button "Start Recording" at bounding box center [256, 110] width 184 height 12
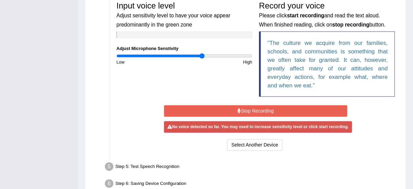
click at [256, 109] on button "Stop Recording" at bounding box center [256, 111] width 184 height 12
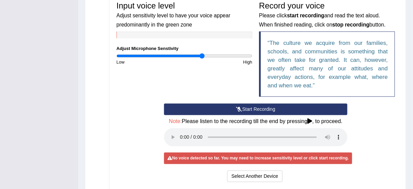
click at [256, 108] on button "Start Recording" at bounding box center [256, 110] width 184 height 12
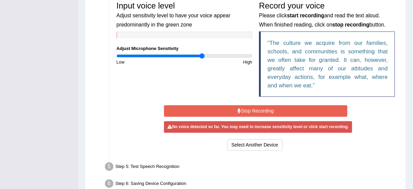
click at [253, 110] on button "Stop Recording" at bounding box center [256, 111] width 184 height 12
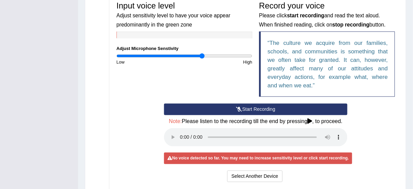
click at [253, 110] on button "Start Recording" at bounding box center [256, 110] width 184 height 12
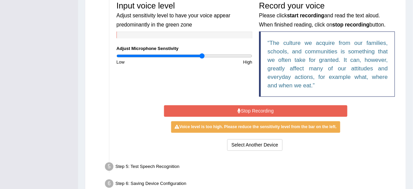
click at [252, 111] on button "Stop Recording" at bounding box center [256, 111] width 184 height 12
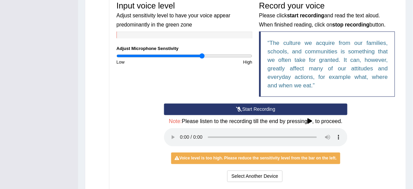
click at [253, 110] on button "Start Recording" at bounding box center [256, 110] width 184 height 12
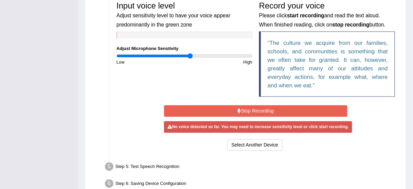
click at [190, 55] on input "range" at bounding box center [185, 55] width 136 height 5
click at [245, 107] on button "Stop Recording" at bounding box center [256, 111] width 184 height 12
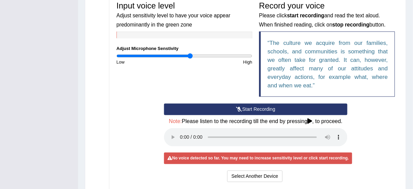
click at [245, 107] on button "Start Recording" at bounding box center [256, 110] width 184 height 12
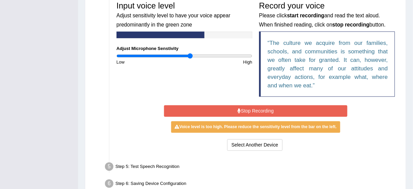
click at [245, 107] on button "Stop Recording" at bounding box center [256, 111] width 184 height 12
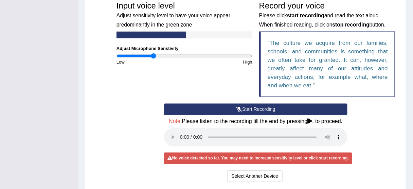
click at [154, 54] on input "range" at bounding box center [185, 55] width 136 height 5
click at [246, 105] on button "Start Recording" at bounding box center [256, 110] width 184 height 12
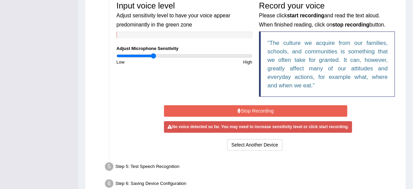
click at [244, 108] on button "Stop Recording" at bounding box center [256, 111] width 184 height 12
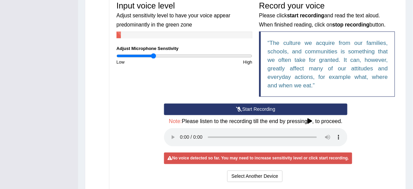
click at [244, 108] on button "Start Recording" at bounding box center [256, 110] width 184 height 12
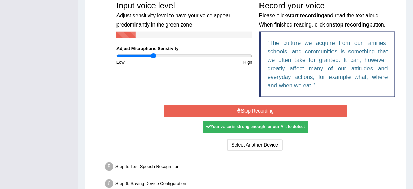
click at [244, 108] on button "Stop Recording" at bounding box center [256, 111] width 184 height 12
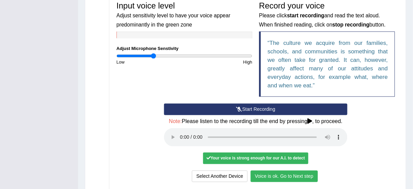
click at [201, 52] on div "Input voice level Adjust sensitivity level to have your voice appear predominan…" at bounding box center [184, 31] width 143 height 67
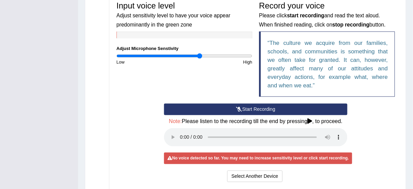
click at [200, 54] on input "range" at bounding box center [185, 55] width 136 height 5
click at [244, 108] on button "Start Recording" at bounding box center [256, 110] width 184 height 12
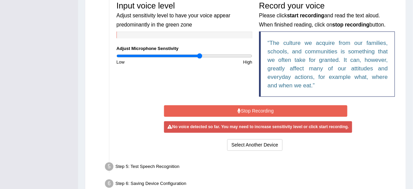
click at [244, 109] on button "Stop Recording" at bounding box center [256, 111] width 184 height 12
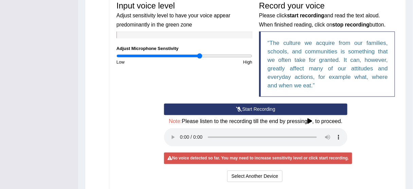
click at [244, 109] on button "Start Recording" at bounding box center [256, 110] width 184 height 12
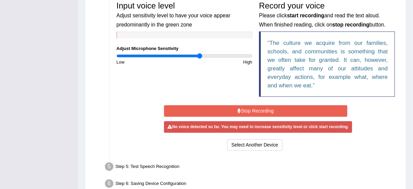
click at [244, 109] on button "Stop Recording" at bounding box center [256, 111] width 184 height 12
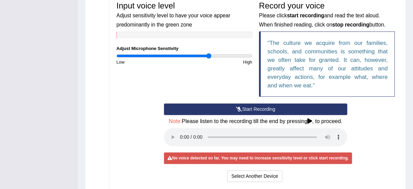
click at [208, 55] on input "range" at bounding box center [185, 55] width 136 height 5
click at [240, 107] on icon at bounding box center [239, 109] width 6 height 5
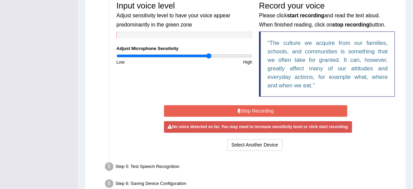
click at [241, 108] on button "Stop Recording" at bounding box center [256, 111] width 184 height 12
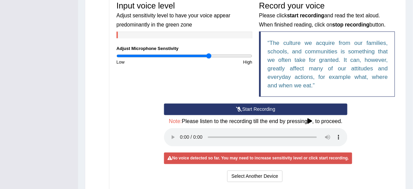
click at [211, 77] on div "Input voice level Adjust sensitivity level to have your voice appear predominan…" at bounding box center [255, 51] width 285 height 106
click at [238, 108] on icon at bounding box center [239, 109] width 6 height 5
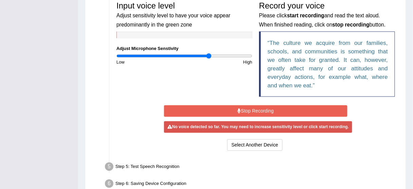
click at [238, 109] on icon at bounding box center [239, 111] width 3 height 5
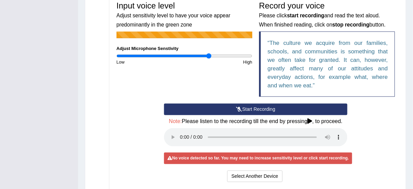
click at [238, 108] on icon at bounding box center [239, 109] width 6 height 5
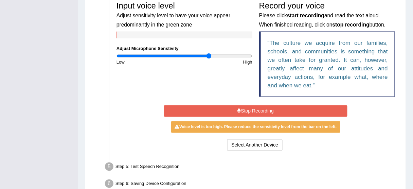
click at [160, 50] on label "Adjust Microphone Senstivity" at bounding box center [148, 48] width 62 height 6
click at [166, 53] on div "Input voice level Adjust sensitivity level to have your voice appear predominan…" at bounding box center [184, 31] width 143 height 67
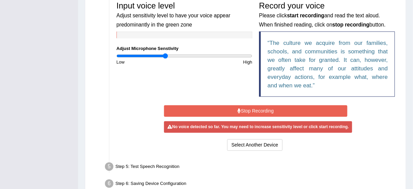
type input "0.72"
click at [166, 56] on input "range" at bounding box center [185, 55] width 136 height 5
click at [259, 109] on button "Stop Recording" at bounding box center [256, 111] width 184 height 12
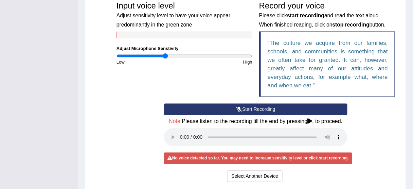
click at [259, 109] on button "Start Recording" at bounding box center [256, 110] width 184 height 12
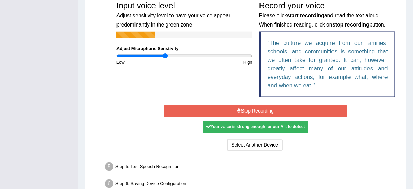
click at [259, 109] on button "Stop Recording" at bounding box center [256, 111] width 184 height 12
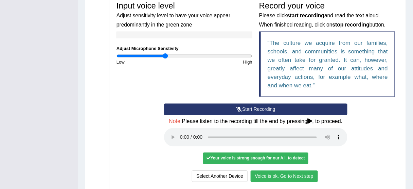
click at [295, 175] on button "Voice is ok. Go to Next step" at bounding box center [284, 177] width 67 height 12
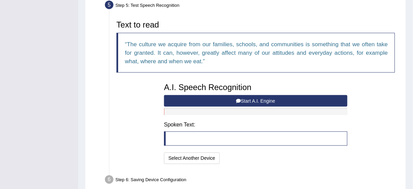
click at [265, 99] on button "Start A.I. Engine" at bounding box center [256, 101] width 184 height 12
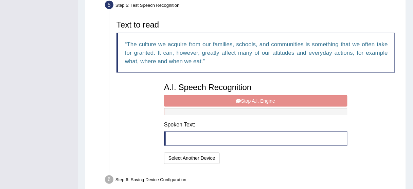
click at [265, 99] on div "A.I. Speech Recognition Start A.I. Engine Stop A.I. Engine Note: Please listen …" at bounding box center [256, 123] width 190 height 86
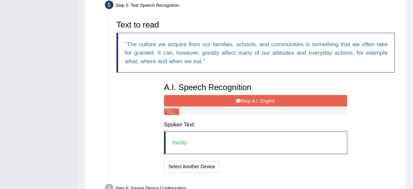
click at [265, 99] on button "Stop A.I. Engine" at bounding box center [256, 101] width 184 height 12
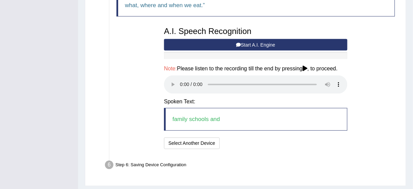
scroll to position [264, 0]
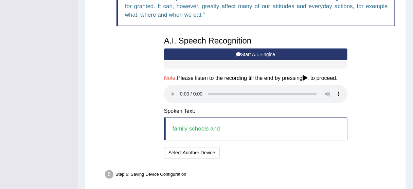
click at [257, 53] on button "Start A.I. Engine" at bounding box center [256, 55] width 184 height 12
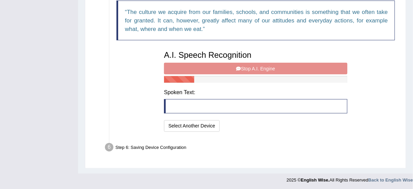
scroll to position [258, 0]
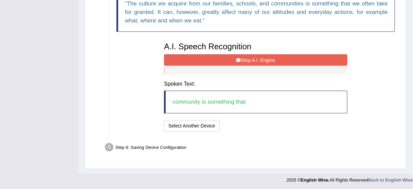
click at [253, 58] on button "Stop A.I. Engine" at bounding box center [256, 60] width 184 height 12
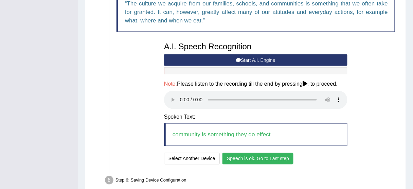
click at [284, 156] on button "Speech is ok. Go to Last step" at bounding box center [258, 159] width 71 height 12
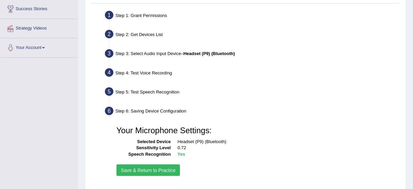
scroll to position [141, 0]
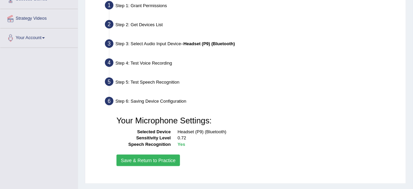
click at [159, 161] on button "Save & Return to Practice" at bounding box center [149, 161] width 64 height 12
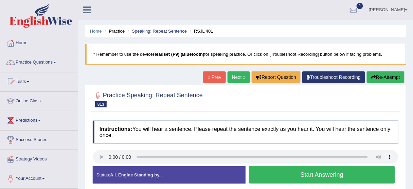
click at [280, 96] on div at bounding box center [246, 99] width 306 height 21
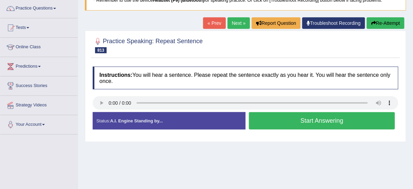
scroll to position [54, 0]
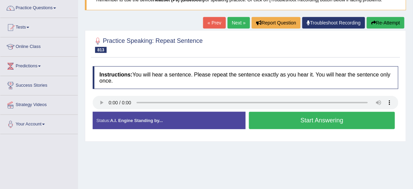
click at [307, 119] on button "Start Answering" at bounding box center [322, 120] width 146 height 17
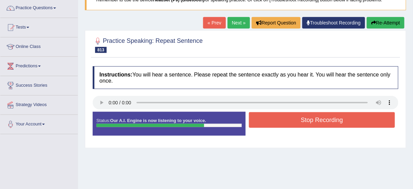
click at [315, 120] on button "Stop Recording" at bounding box center [322, 120] width 146 height 16
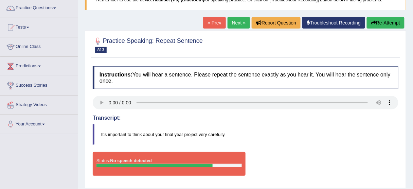
click at [330, 22] on link "Troubleshoot Recording" at bounding box center [333, 23] width 63 height 12
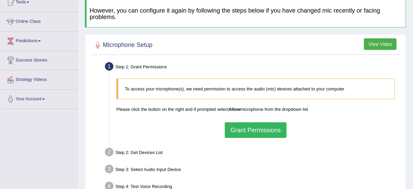
scroll to position [82, 0]
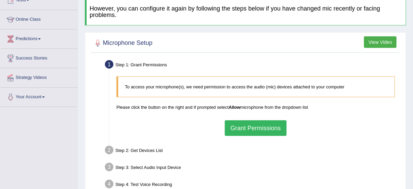
click at [254, 128] on button "Grant Permissions" at bounding box center [256, 128] width 62 height 16
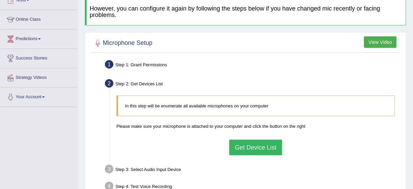
click at [245, 145] on button "Get Device List" at bounding box center [255, 148] width 53 height 16
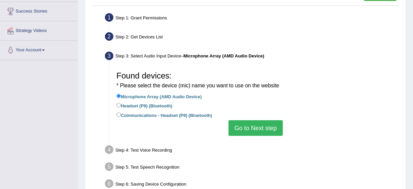
scroll to position [136, 0]
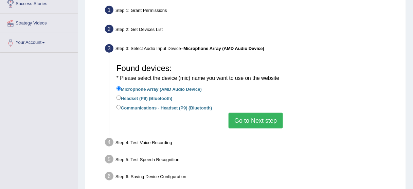
click at [259, 122] on button "Go to Next step" at bounding box center [256, 121] width 54 height 16
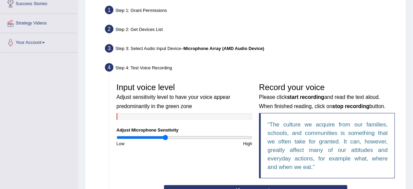
scroll to position [190, 0]
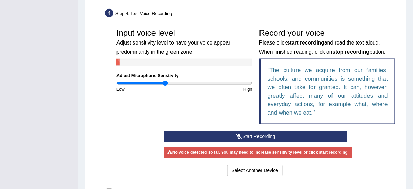
click at [247, 136] on button "Start Recording" at bounding box center [256, 137] width 184 height 12
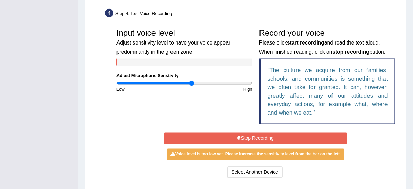
click at [192, 84] on input "range" at bounding box center [185, 83] width 136 height 5
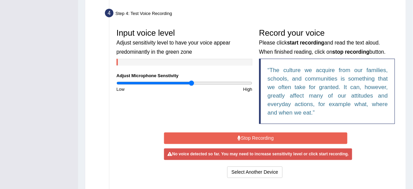
click at [249, 135] on button "Stop Recording" at bounding box center [256, 139] width 184 height 12
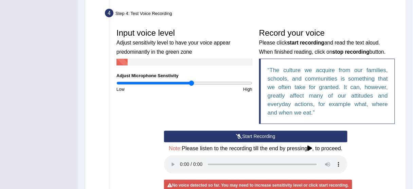
scroll to position [245, 0]
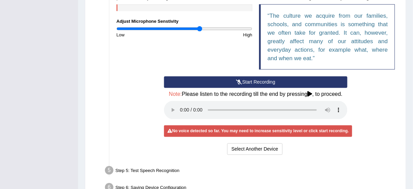
type input "1.24"
click at [200, 27] on input "range" at bounding box center [185, 28] width 136 height 5
click at [252, 81] on button "Start Recording" at bounding box center [256, 82] width 184 height 12
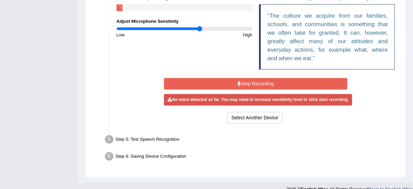
click at [252, 81] on button "Stop Recording" at bounding box center [256, 84] width 184 height 12
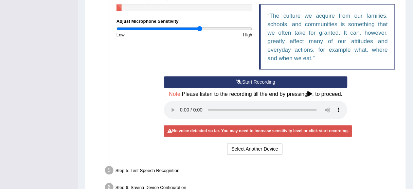
click at [252, 82] on button "Start Recording" at bounding box center [256, 82] width 184 height 12
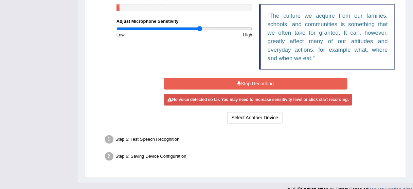
click at [252, 82] on button "Stop Recording" at bounding box center [256, 84] width 184 height 12
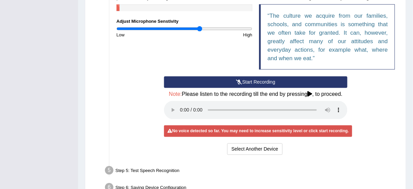
click at [252, 84] on button "Start Recording" at bounding box center [256, 82] width 184 height 12
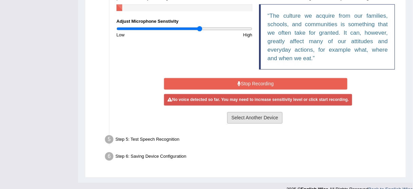
click at [248, 116] on button "Select Another Device" at bounding box center [255, 118] width 56 height 12
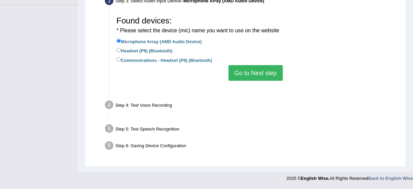
scroll to position [168, 0]
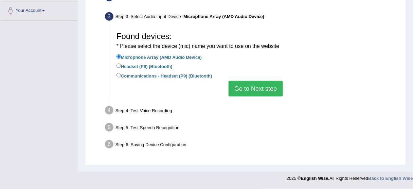
click at [239, 92] on button "Go to Next step" at bounding box center [256, 89] width 54 height 16
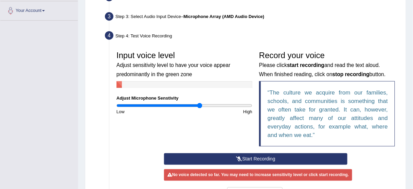
click at [250, 157] on button "Start Recording" at bounding box center [256, 159] width 184 height 12
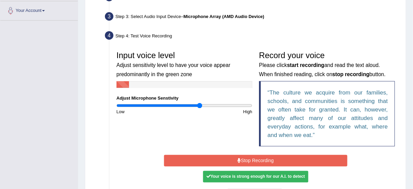
scroll to position [195, 0]
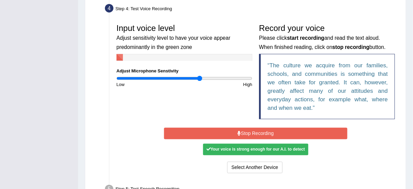
click at [258, 130] on button "Stop Recording" at bounding box center [256, 134] width 184 height 12
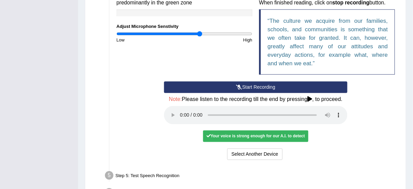
scroll to position [249, 0]
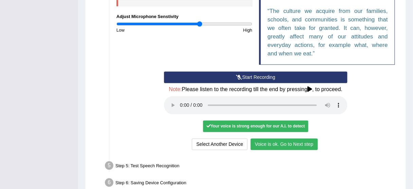
click at [292, 142] on button "Voice is ok. Go to Next step" at bounding box center [284, 145] width 67 height 12
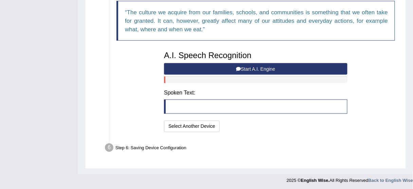
click at [257, 69] on button "Start A.I. Engine" at bounding box center [256, 69] width 184 height 12
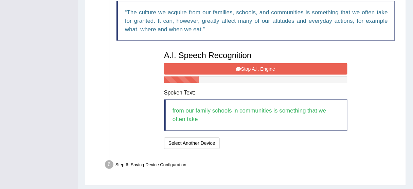
click at [256, 65] on button "Stop A.I. Engine" at bounding box center [256, 69] width 184 height 12
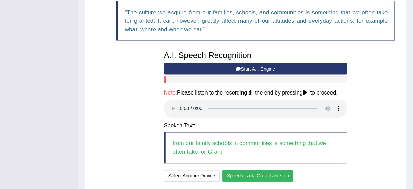
click at [280, 174] on button "Speech is ok. Go to Last step" at bounding box center [258, 176] width 71 height 12
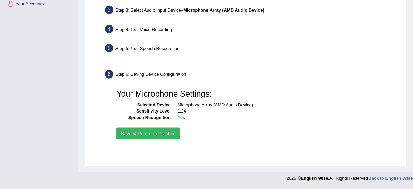
scroll to position [168, 0]
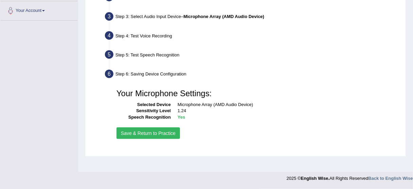
click at [155, 132] on button "Save & Return to Practice" at bounding box center [149, 133] width 64 height 12
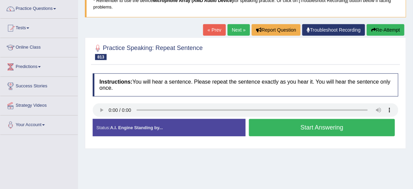
scroll to position [54, 0]
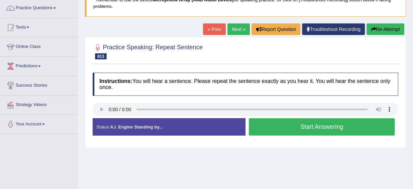
click at [264, 124] on button "Start Answering" at bounding box center [322, 126] width 146 height 17
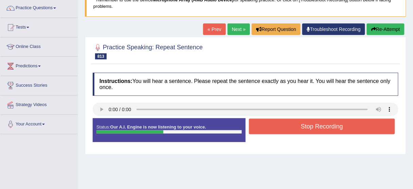
click at [264, 124] on button "Stop Recording" at bounding box center [322, 127] width 146 height 16
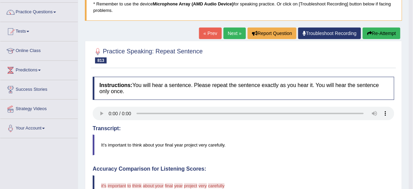
scroll to position [27, 0]
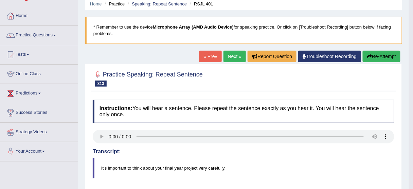
click at [389, 60] on button "Re-Attempt" at bounding box center [382, 57] width 38 height 12
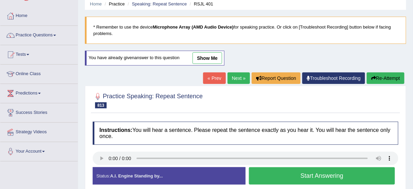
click at [307, 176] on button "Start Answering" at bounding box center [322, 175] width 146 height 17
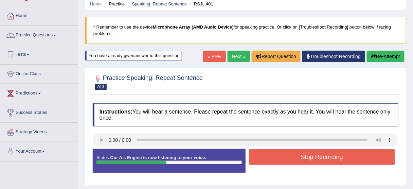
click at [304, 157] on button "Stop Recording" at bounding box center [322, 157] width 146 height 16
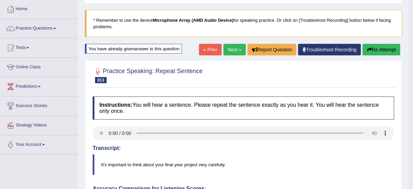
scroll to position [27, 0]
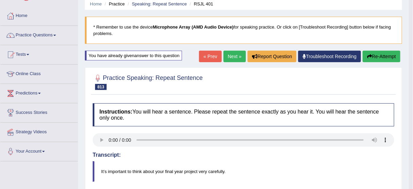
click at [236, 58] on link "Next »" at bounding box center [235, 57] width 22 height 12
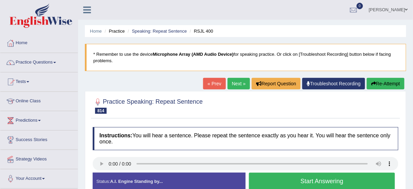
click at [336, 177] on button "Start Answering" at bounding box center [322, 181] width 146 height 17
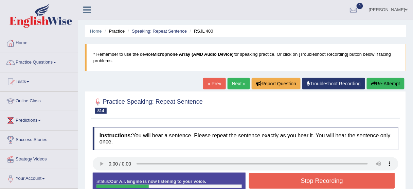
click at [344, 176] on button "Stop Recording" at bounding box center [322, 181] width 146 height 16
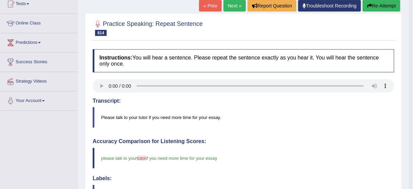
scroll to position [54, 0]
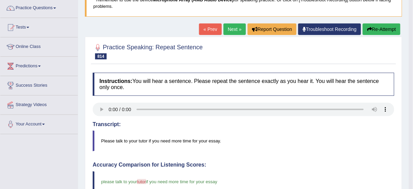
click at [234, 27] on link "Next »" at bounding box center [235, 29] width 22 height 12
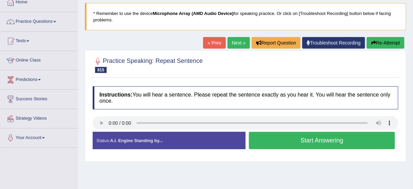
scroll to position [54, 0]
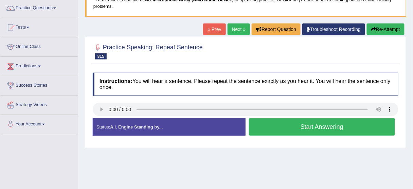
click at [272, 124] on button "Start Answering" at bounding box center [322, 126] width 146 height 17
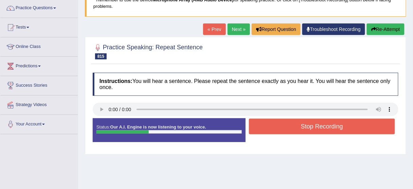
click at [274, 126] on button "Stop Recording" at bounding box center [322, 127] width 146 height 16
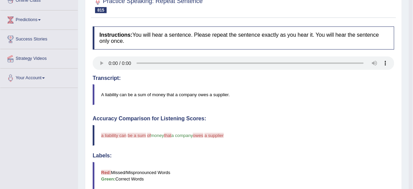
scroll to position [82, 0]
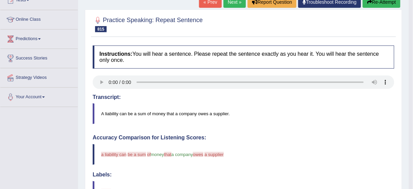
drag, startPoint x: 254, startPoint y: 48, endPoint x: 238, endPoint y: 56, distance: 17.9
click at [254, 48] on h4 "Instructions: You will hear a sentence. Please repeat the sentence exactly as y…" at bounding box center [244, 57] width 302 height 23
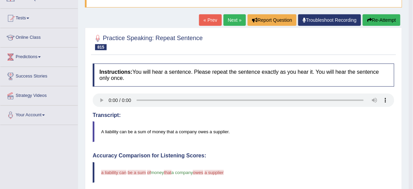
scroll to position [54, 0]
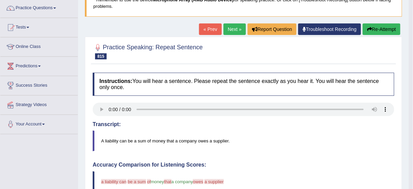
click at [379, 33] on button "Re-Attempt" at bounding box center [382, 29] width 38 height 12
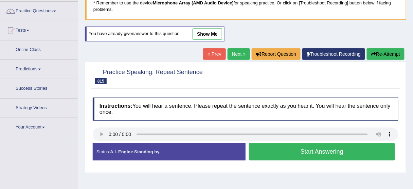
scroll to position [54, 0]
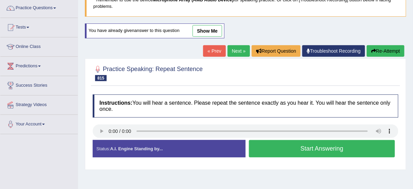
drag, startPoint x: 300, startPoint y: 85, endPoint x: 307, endPoint y: 124, distance: 39.4
click at [300, 85] on div "Practice Speaking: Repeat Sentence 815 RSJL 399 Instructions: You will hear a s…" at bounding box center [246, 113] width 322 height 111
click at [286, 147] on button "Start Answering" at bounding box center [322, 148] width 146 height 17
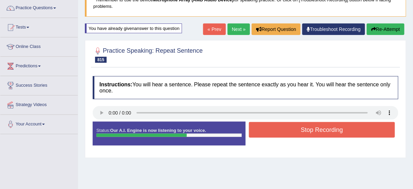
click at [304, 133] on button "Stop Recording" at bounding box center [322, 130] width 146 height 16
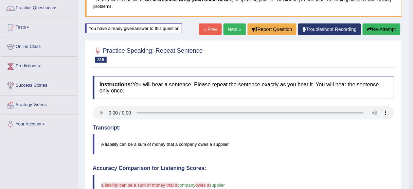
click at [385, 30] on button "Re-Attempt" at bounding box center [382, 29] width 38 height 12
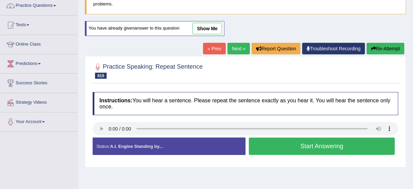
click at [354, 145] on button "Start Answering" at bounding box center [322, 146] width 146 height 17
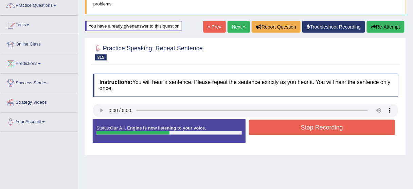
click at [318, 127] on button "Stop Recording" at bounding box center [322, 128] width 146 height 16
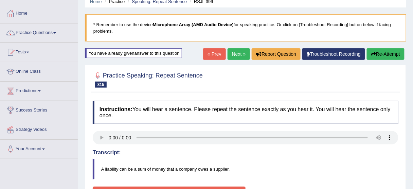
scroll to position [30, 0]
click at [381, 50] on button "Re-Attempt" at bounding box center [386, 54] width 38 height 12
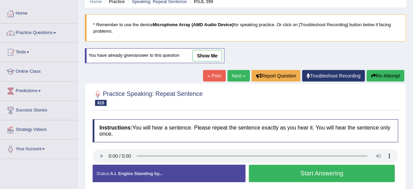
click at [260, 175] on button "Start Answering" at bounding box center [322, 173] width 146 height 17
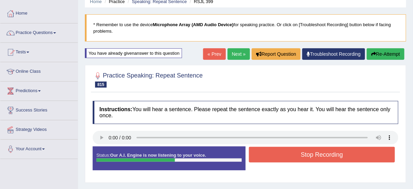
click at [308, 156] on button "Stop Recording" at bounding box center [322, 155] width 146 height 16
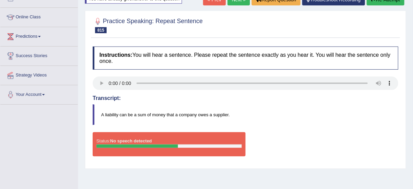
scroll to position [2, 0]
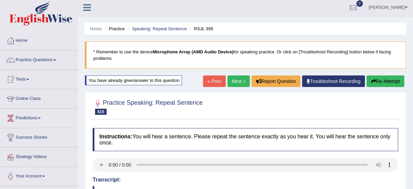
click at [233, 79] on link "Next »" at bounding box center [239, 81] width 22 height 12
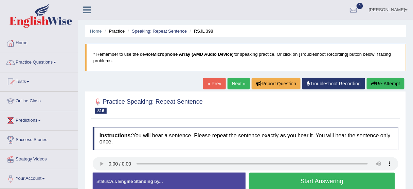
scroll to position [54, 0]
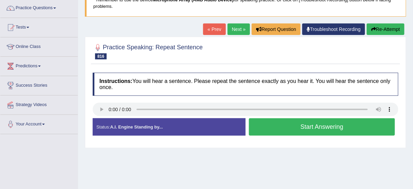
click at [244, 62] on div "Practice Speaking: Repeat Sentence 816 RSJL 398" at bounding box center [245, 52] width 309 height 24
click at [316, 130] on button "Start Answering" at bounding box center [322, 126] width 146 height 17
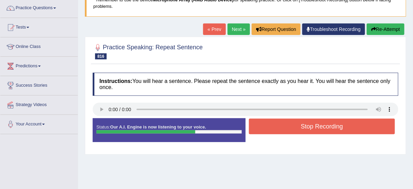
click at [333, 124] on button "Stop Recording" at bounding box center [322, 127] width 146 height 16
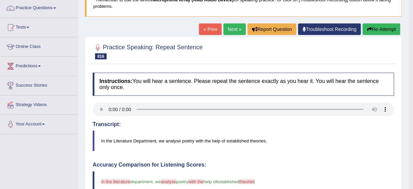
click at [383, 29] on button "Re-Attempt" at bounding box center [382, 29] width 38 height 12
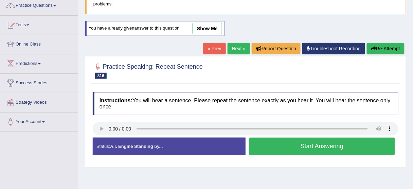
click at [308, 146] on button "Start Answering" at bounding box center [322, 146] width 146 height 17
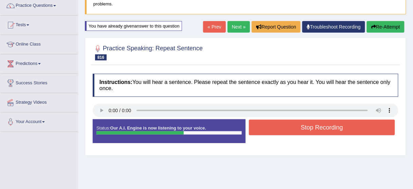
click at [362, 136] on div "Status: Our A.I. Engine is now listening to your voice. Start Answering Stop Re…" at bounding box center [246, 134] width 306 height 31
click at [362, 129] on button "Stop Recording" at bounding box center [322, 128] width 146 height 16
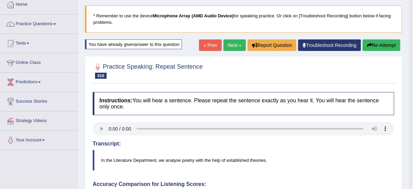
scroll to position [30, 0]
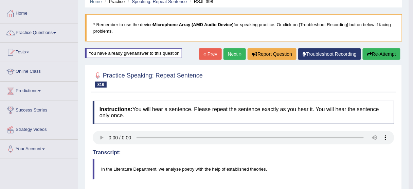
click at [232, 52] on link "Next »" at bounding box center [235, 54] width 22 height 12
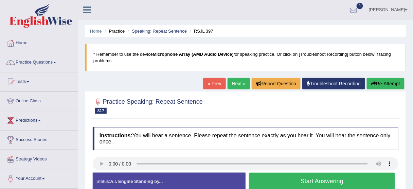
drag, startPoint x: 188, startPoint y: 93, endPoint x: 172, endPoint y: 110, distance: 23.6
click at [187, 93] on div "Practice Speaking: Repeat Sentence 817 RSJL 397 Instructions: You will hear a s…" at bounding box center [246, 146] width 322 height 111
click at [325, 179] on button "Start Answering" at bounding box center [322, 181] width 146 height 17
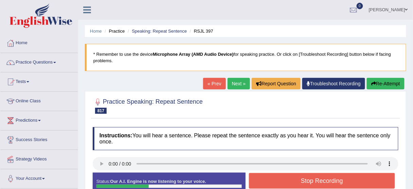
click at [325, 182] on button "Stop Recording" at bounding box center [322, 181] width 146 height 16
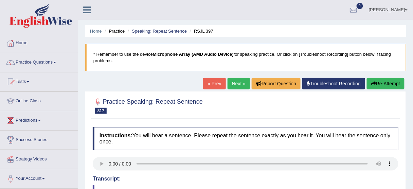
click at [383, 81] on button "Re-Attempt" at bounding box center [386, 84] width 38 height 12
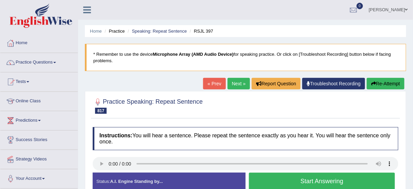
click at [339, 177] on button "Start Answering" at bounding box center [322, 181] width 146 height 17
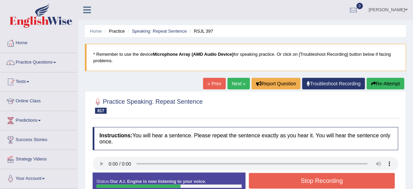
click at [344, 183] on button "Stop Recording" at bounding box center [322, 181] width 146 height 16
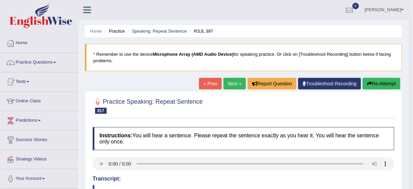
click at [376, 86] on button "Re-Attempt" at bounding box center [382, 84] width 38 height 12
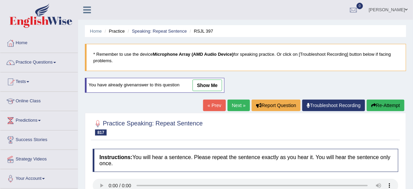
scroll to position [27, 0]
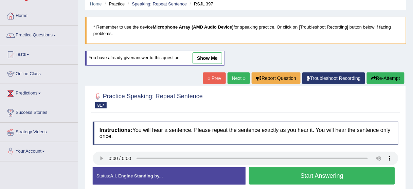
click at [282, 177] on button "Start Answering" at bounding box center [322, 175] width 146 height 17
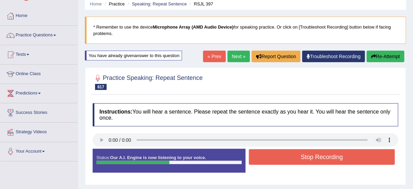
click at [290, 157] on button "Stop Recording" at bounding box center [322, 157] width 146 height 16
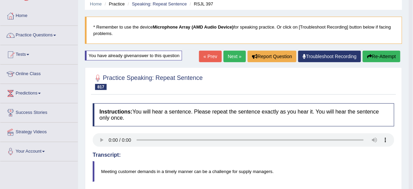
click at [381, 58] on button "Re-Attempt" at bounding box center [382, 57] width 38 height 12
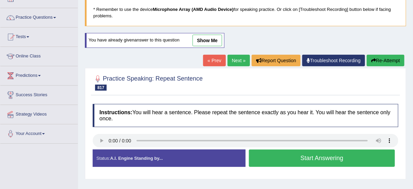
scroll to position [54, 0]
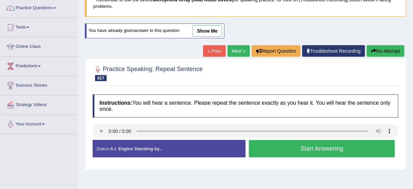
click at [296, 82] on div at bounding box center [246, 73] width 306 height 21
click at [278, 152] on button "Start Answering" at bounding box center [322, 148] width 146 height 17
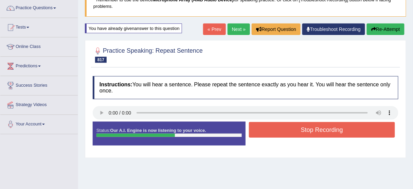
click at [292, 133] on button "Stop Recording" at bounding box center [322, 130] width 146 height 16
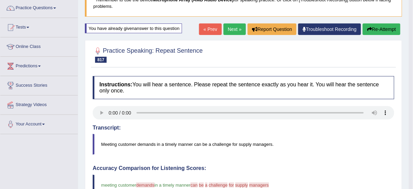
scroll to position [27, 0]
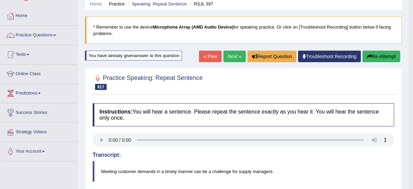
click at [379, 56] on button "Re-Attempt" at bounding box center [382, 57] width 38 height 12
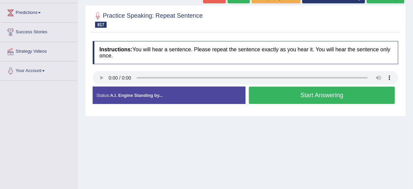
scroll to position [109, 0]
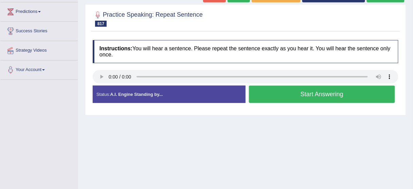
click at [343, 92] on button "Start Answering" at bounding box center [322, 94] width 146 height 17
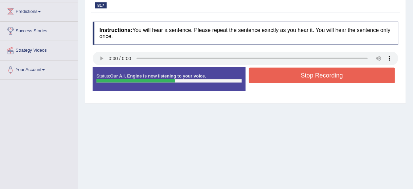
click at [382, 75] on button "Stop Recording" at bounding box center [322, 76] width 146 height 16
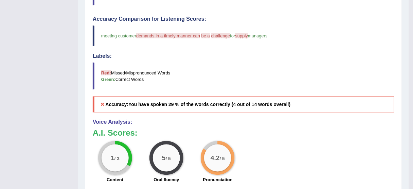
scroll to position [68, 0]
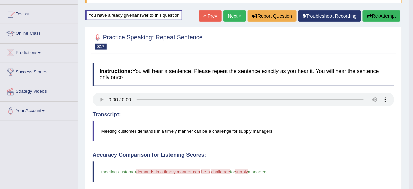
click at [234, 15] on link "Next »" at bounding box center [235, 16] width 22 height 12
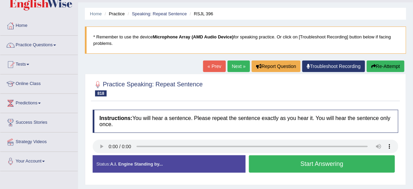
scroll to position [27, 0]
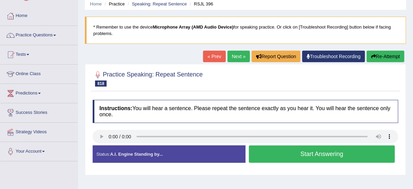
click at [304, 82] on div at bounding box center [246, 78] width 306 height 21
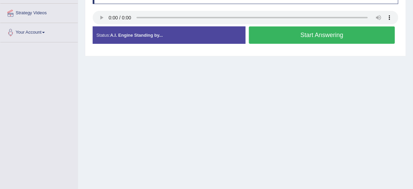
scroll to position [168, 0]
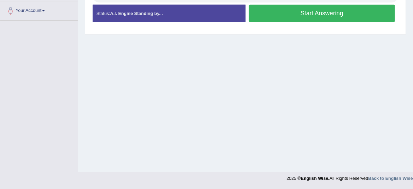
click at [246, 97] on div "Home Practice Speaking: Repeat Sentence RSJL 396 * Remember to use the device M…" at bounding box center [245, 2] width 335 height 340
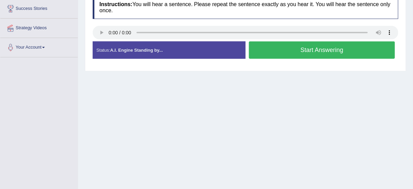
scroll to position [86, 0]
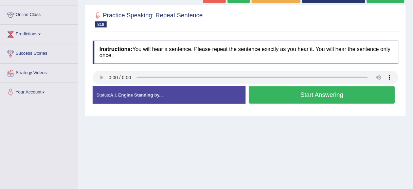
click at [288, 98] on button "Start Answering" at bounding box center [322, 94] width 146 height 17
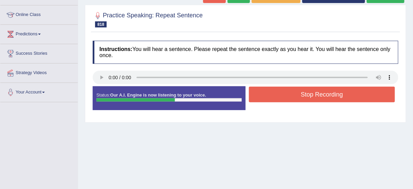
click at [288, 96] on button "Stop Recording" at bounding box center [322, 95] width 146 height 16
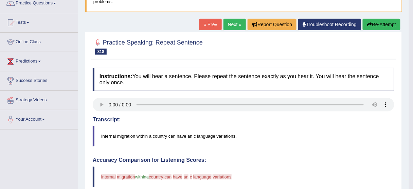
scroll to position [51, 0]
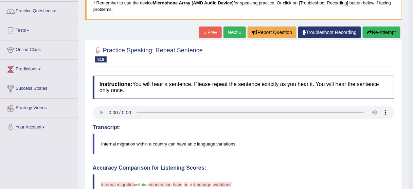
click at [380, 29] on button "Re-Attempt" at bounding box center [382, 33] width 38 height 12
